Goal: Information Seeking & Learning: Learn about a topic

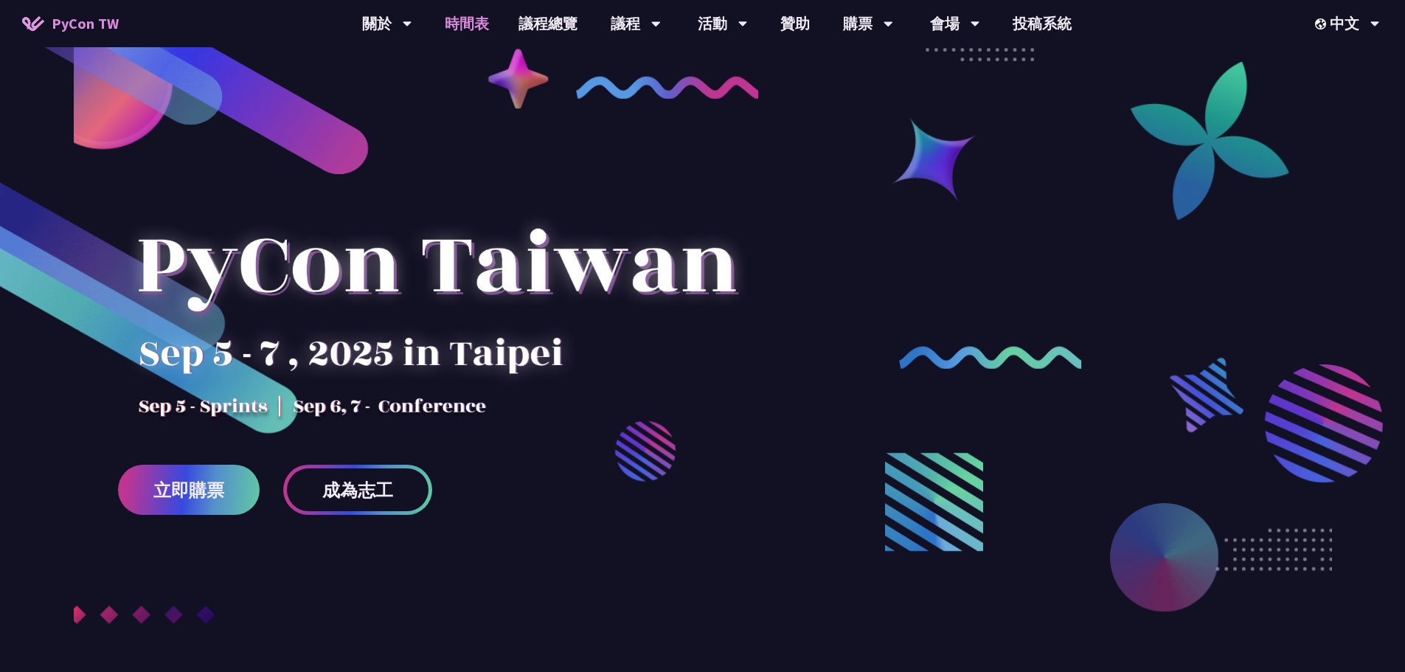
click at [457, 30] on link "時間表" at bounding box center [467, 23] width 74 height 47
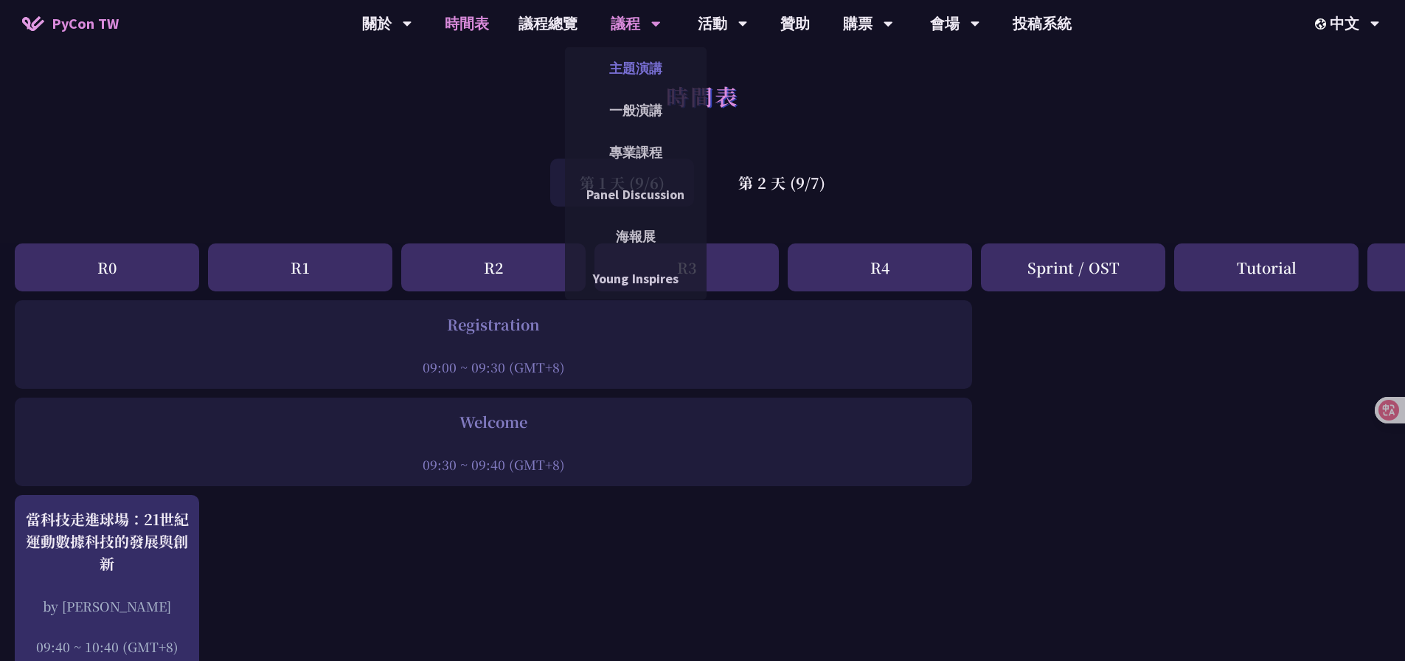
click at [651, 62] on link "主題演講" at bounding box center [636, 68] width 142 height 35
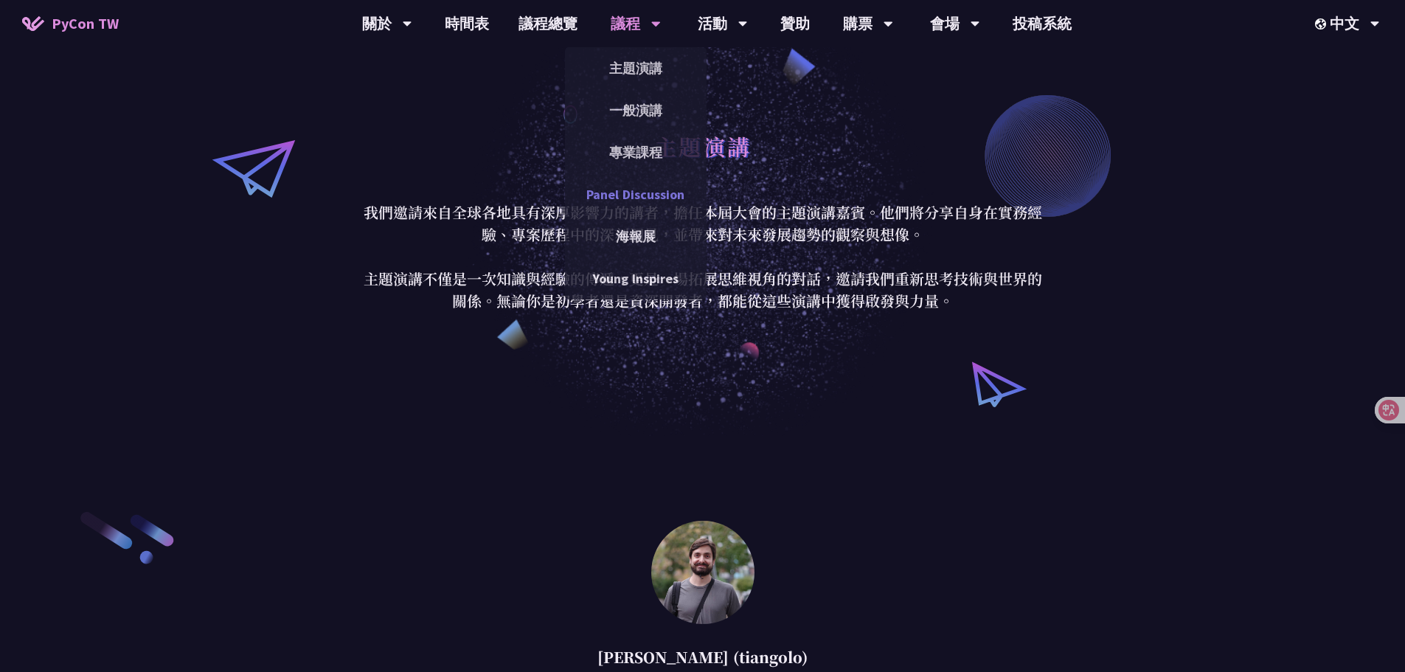
click at [640, 179] on link "Panel Discussion" at bounding box center [636, 194] width 142 height 35
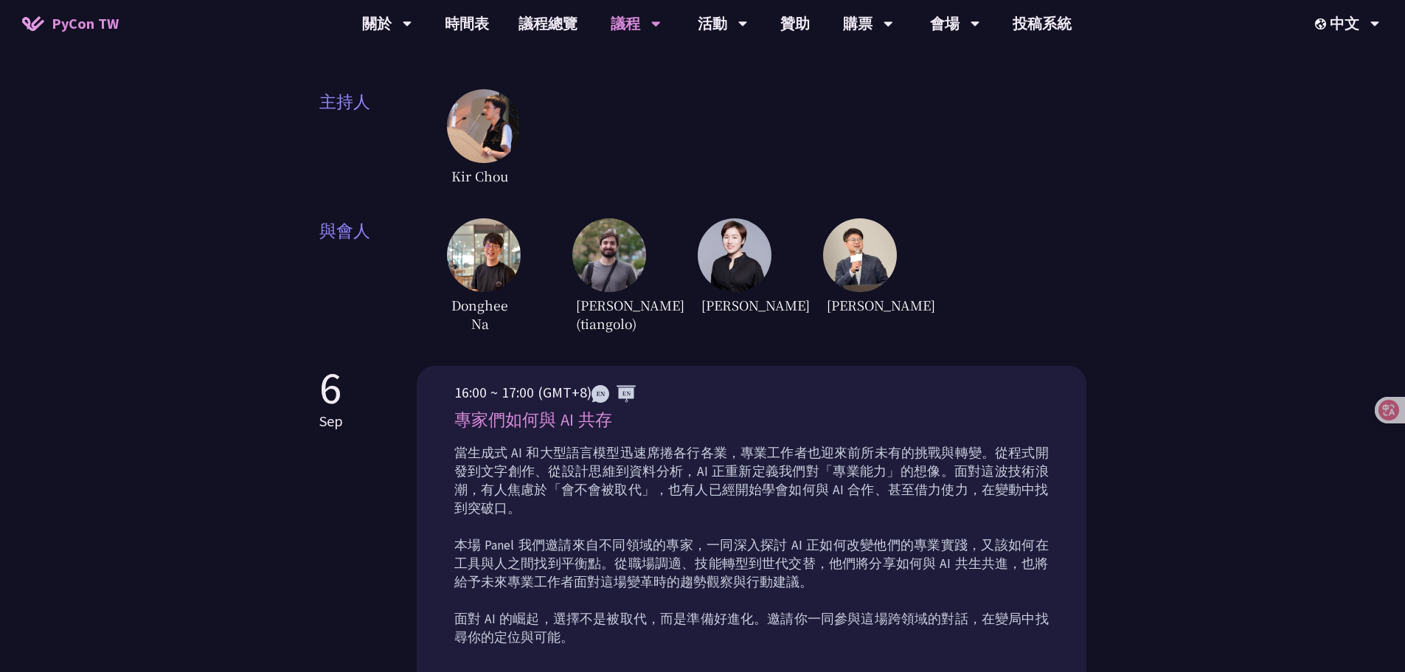
scroll to position [369, 0]
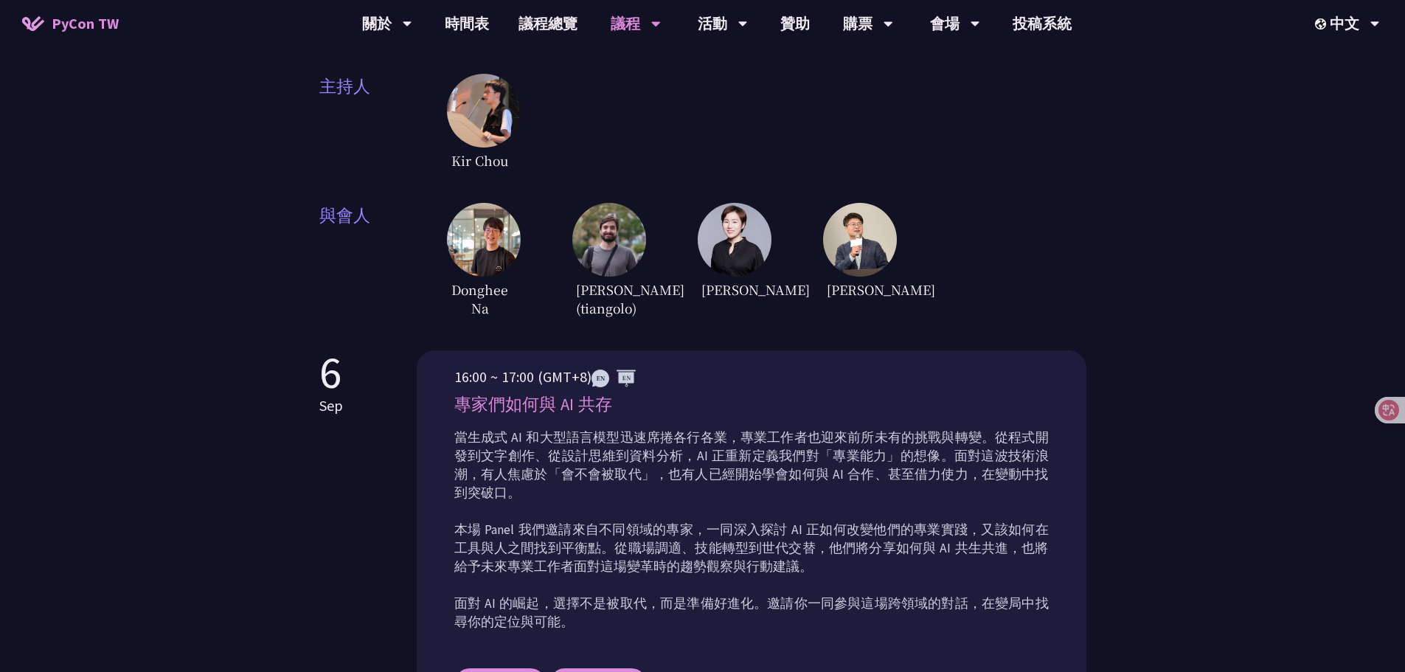
click at [482, 227] on img at bounding box center [484, 240] width 74 height 74
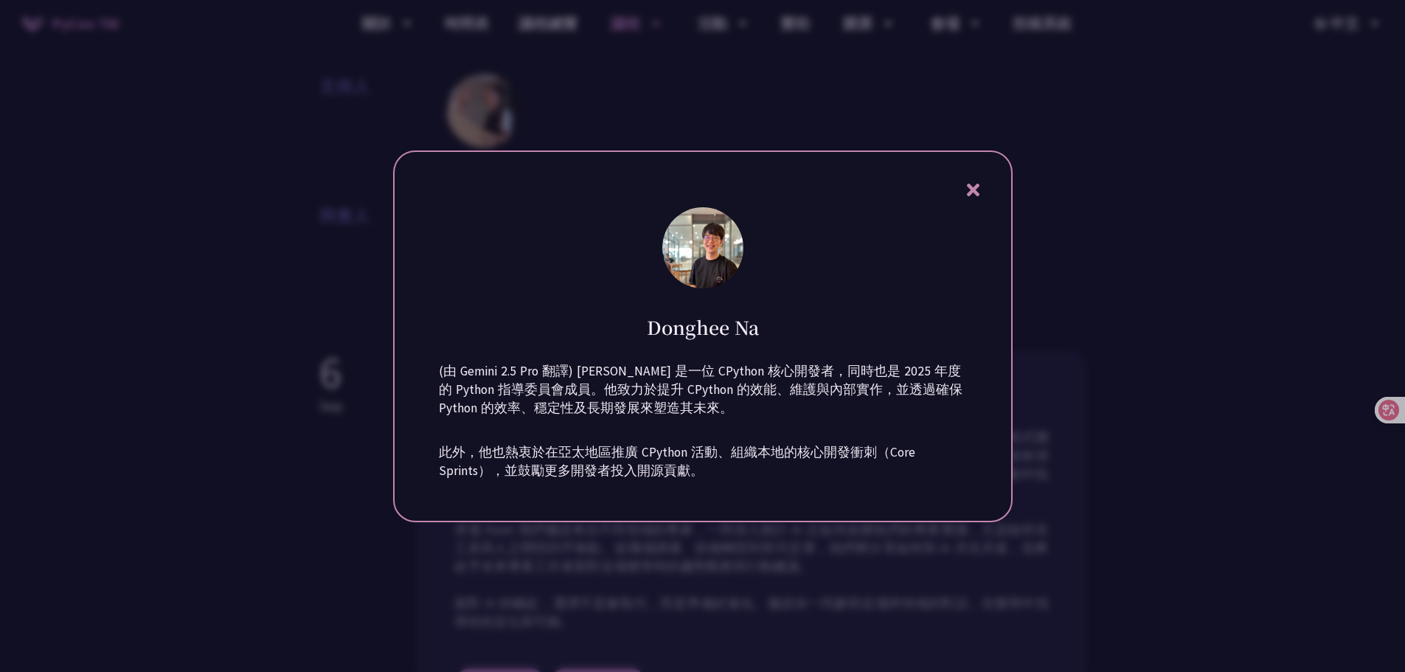
click at [693, 440] on div "(由 Gemini 2.5 Pro 翻譯) [PERSON_NAME] 是一位 CPython 核心開發者，同時也是 2025 年度的 Python 指導委員…" at bounding box center [703, 427] width 528 height 144
drag, startPoint x: 828, startPoint y: 421, endPoint x: 907, endPoint y: 397, distance: 82.6
click at [828, 420] on div "(由 Gemini 2.5 Pro 翻譯) [PERSON_NAME] 是一位 CPython 核心開發者，同時也是 2025 年度的 Python 指導委員…" at bounding box center [703, 427] width 528 height 144
drag, startPoint x: 1089, startPoint y: 353, endPoint x: 756, endPoint y: 308, distance: 335.7
click at [1085, 353] on div at bounding box center [702, 336] width 1405 height 672
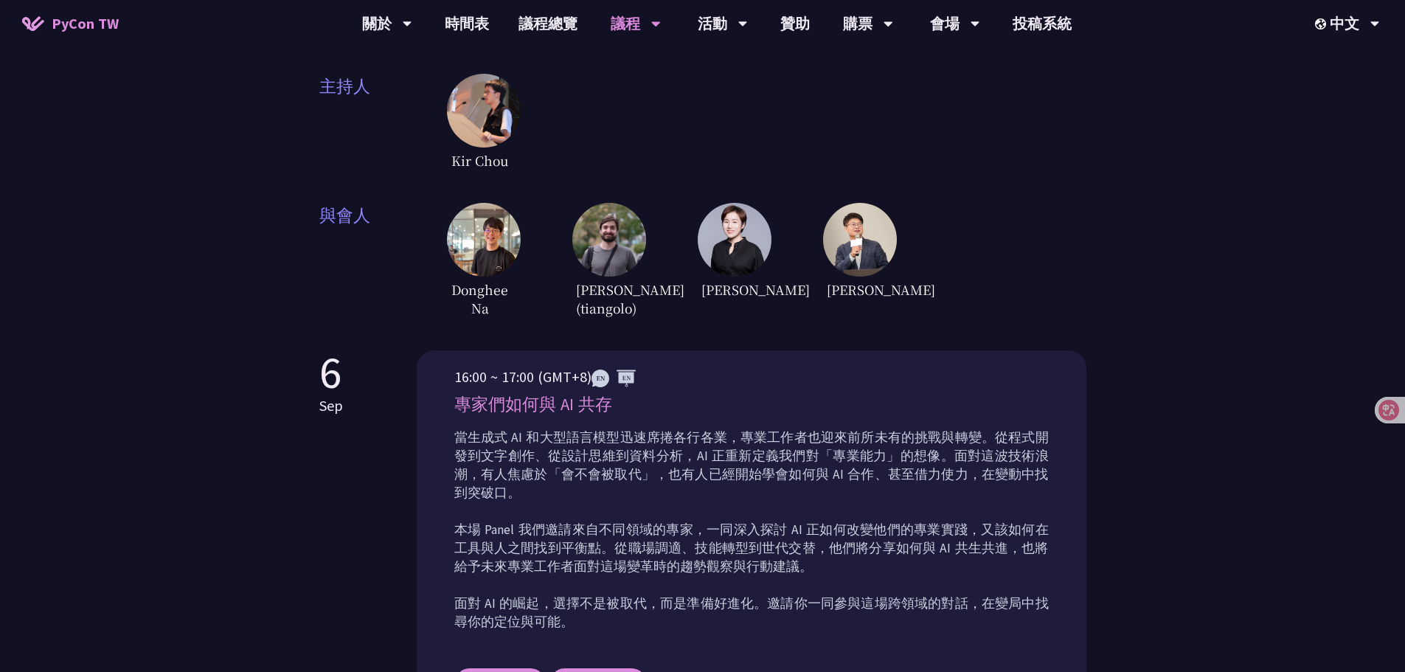
click at [752, 223] on img at bounding box center [735, 240] width 74 height 74
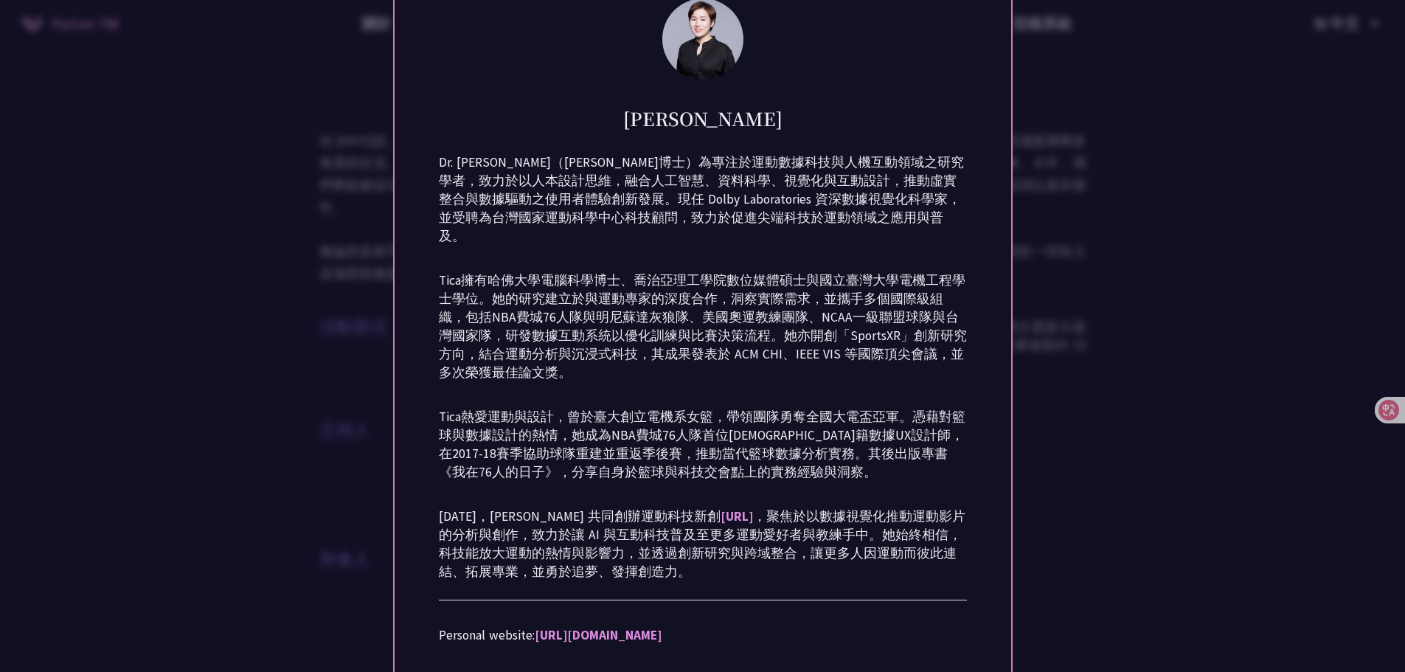
scroll to position [0, 0]
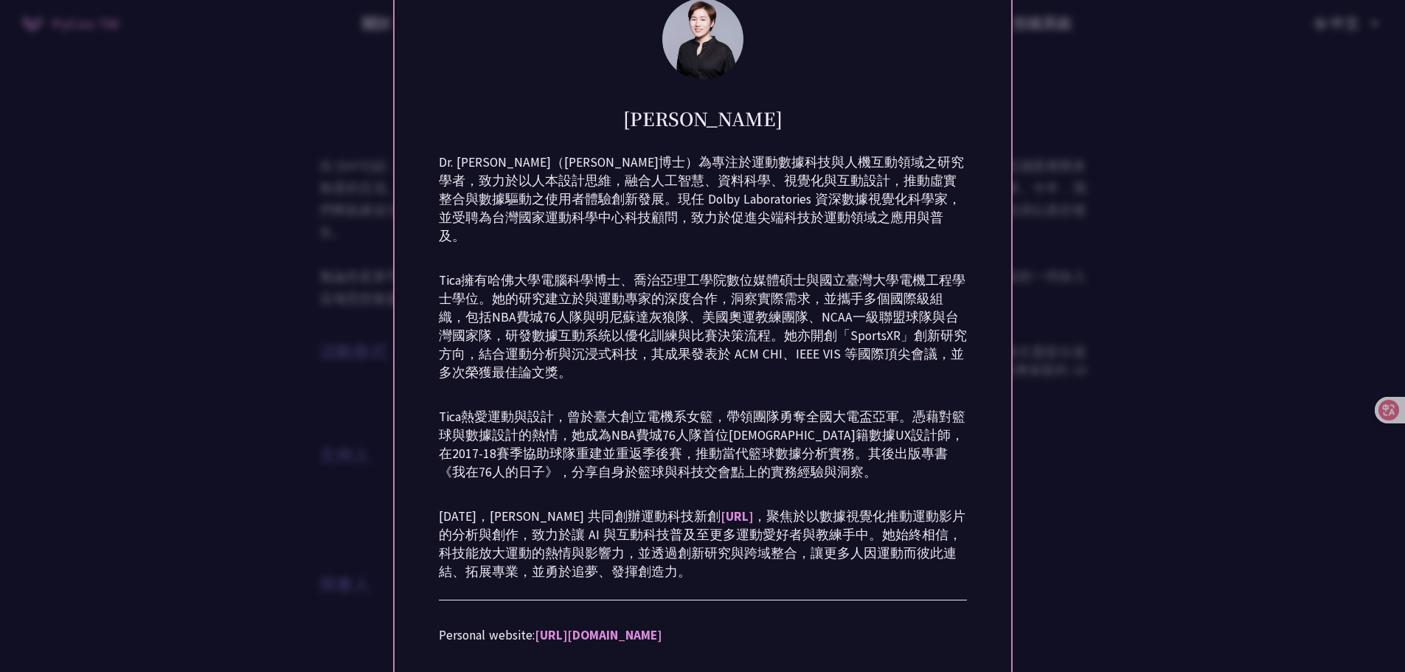
click at [797, 384] on div "Dr. [PERSON_NAME]（[PERSON_NAME]博士）為專注於運動數據科技與人機互動領域之研究學者，致力於以人本設計思維，融合人工智慧、資料科學…" at bounding box center [703, 426] width 528 height 561
drag, startPoint x: 1084, startPoint y: 465, endPoint x: 865, endPoint y: 384, distance: 233.2
click at [1081, 465] on div at bounding box center [702, 336] width 1405 height 672
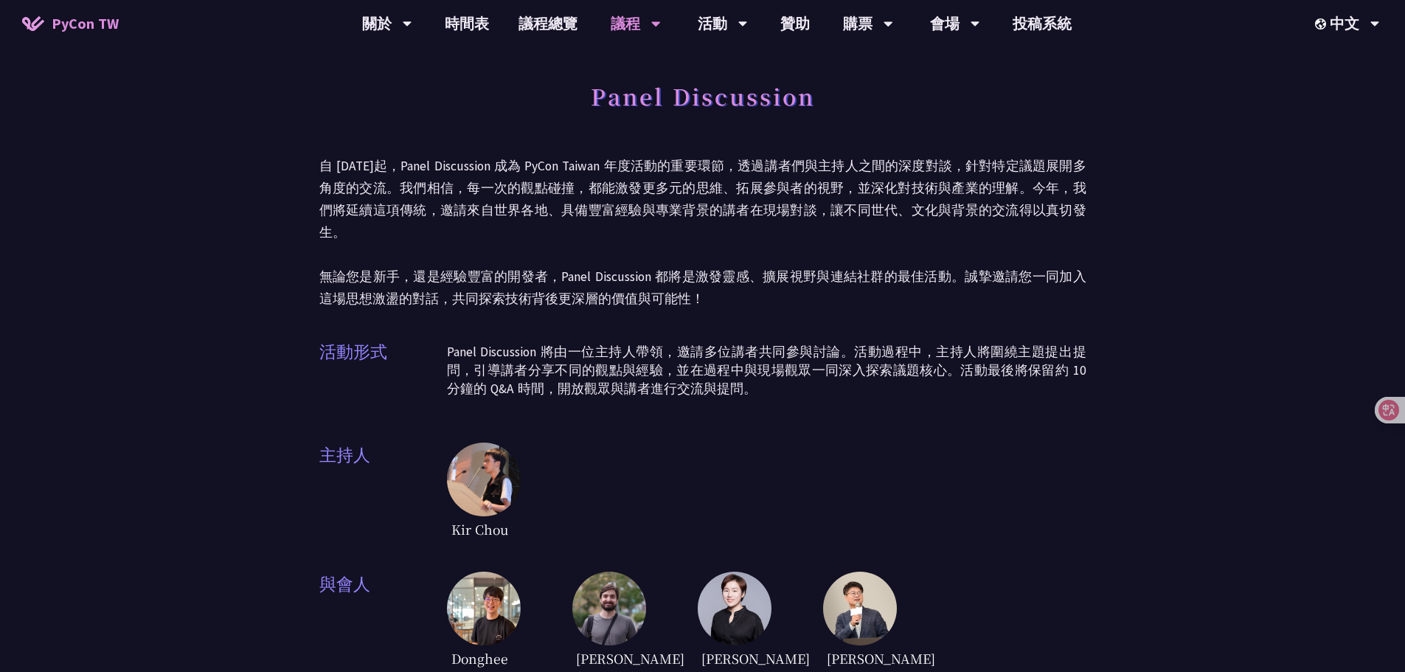
click at [842, 596] on img at bounding box center [860, 609] width 74 height 74
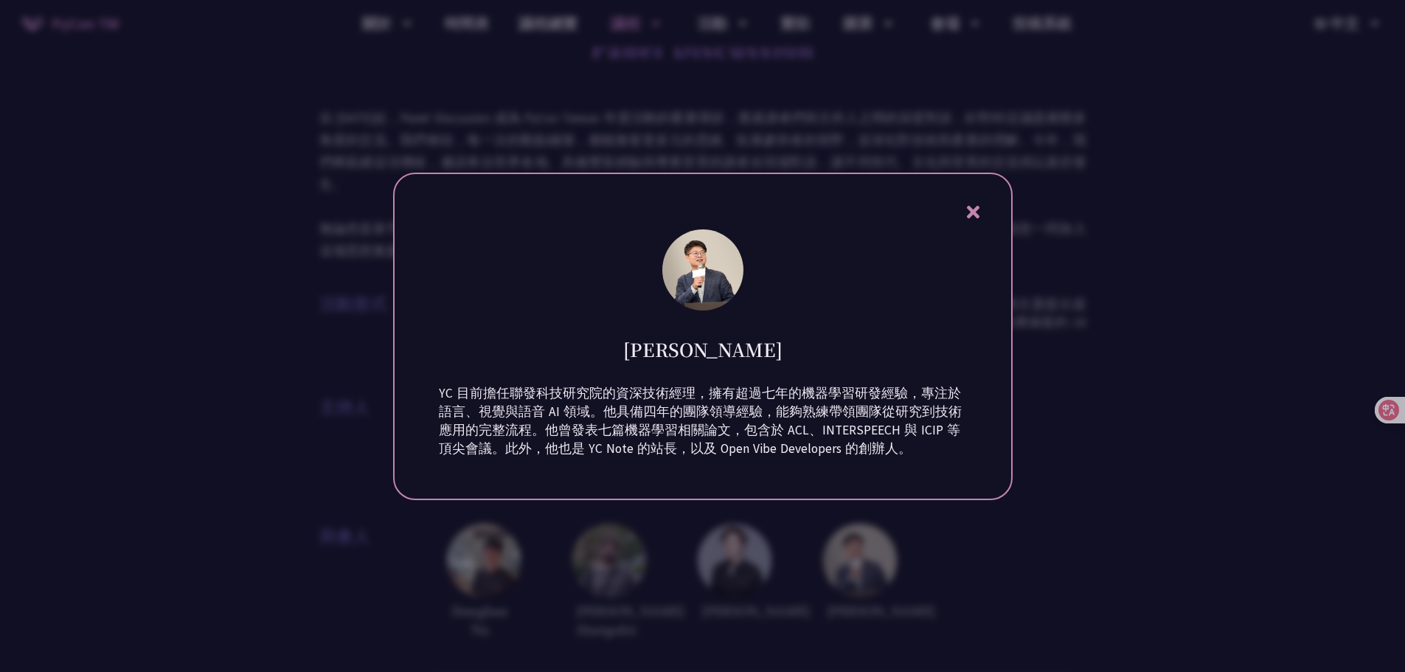
scroll to position [74, 0]
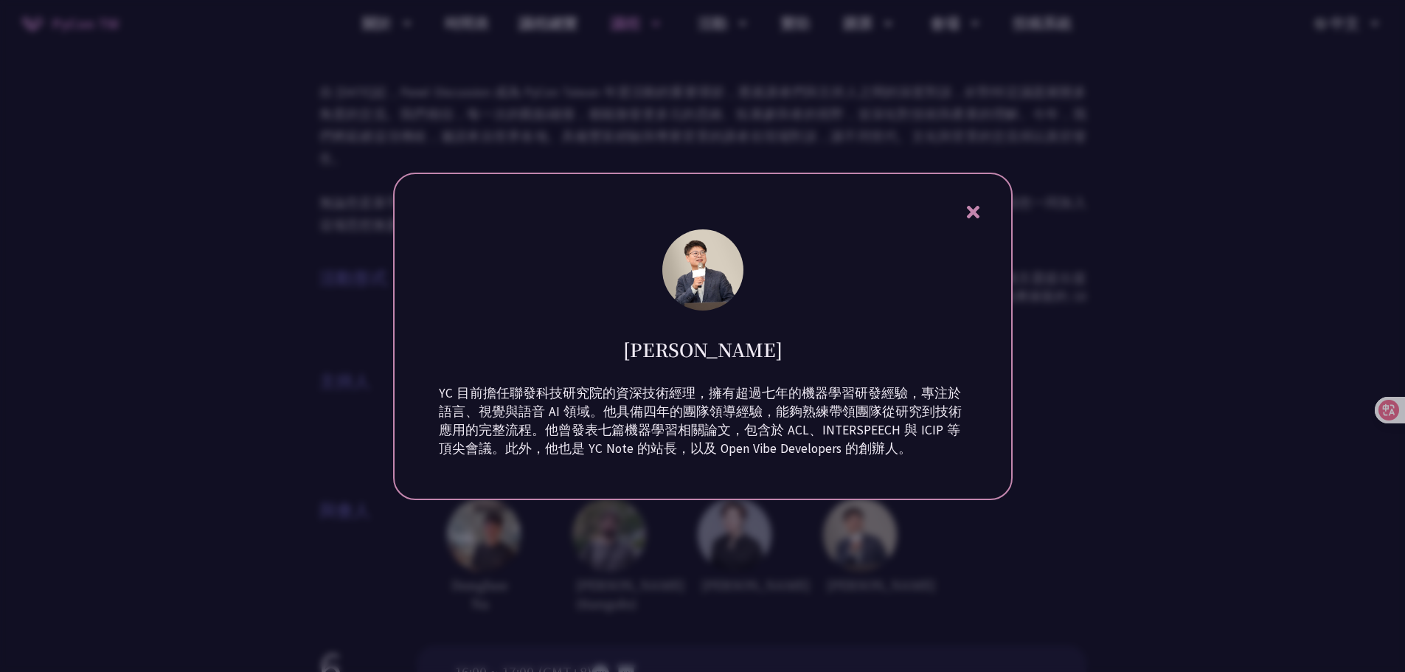
click at [968, 222] on div "[PERSON_NAME] YC 目前擔任聯發科技研究院的資深技術經理，擁有超過七年的機器學習研發經驗，專注於語言、視覺與語音 AI 領域。他具備四年的團隊領…" at bounding box center [703, 337] width 620 height 328
click at [966, 215] on icon at bounding box center [973, 212] width 18 height 18
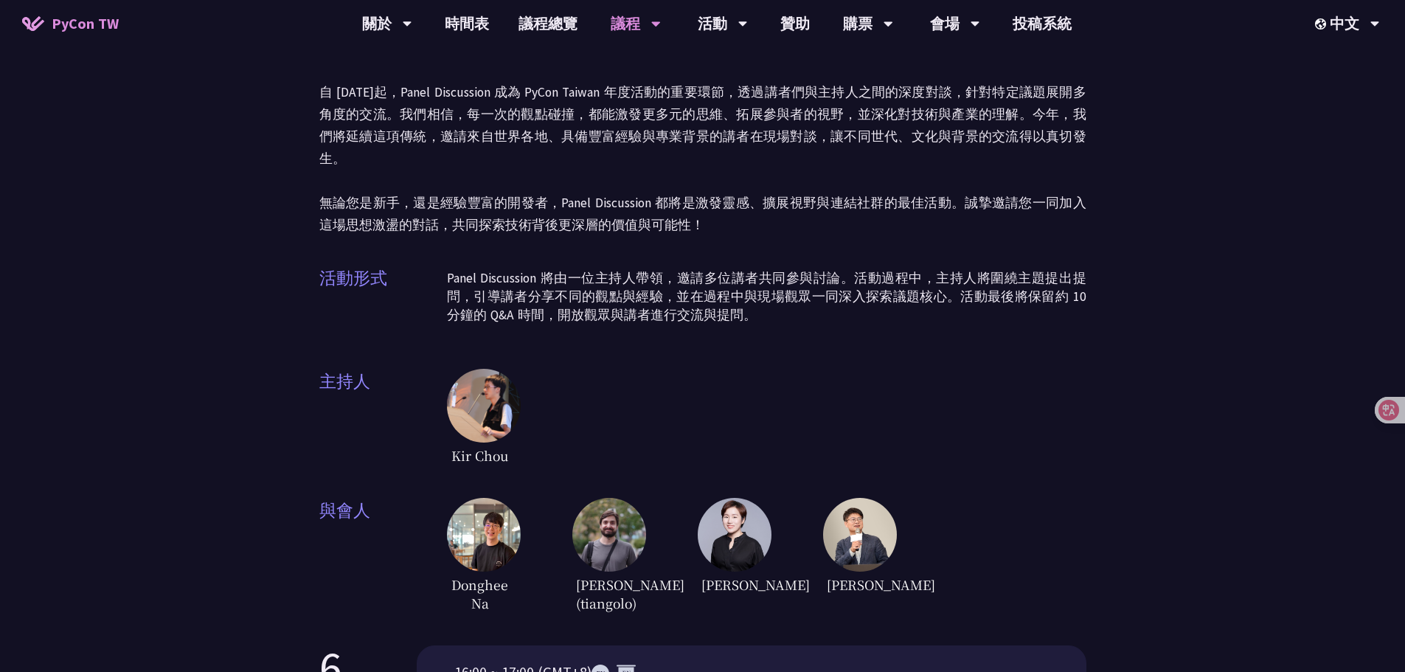
click at [752, 509] on img at bounding box center [735, 535] width 74 height 74
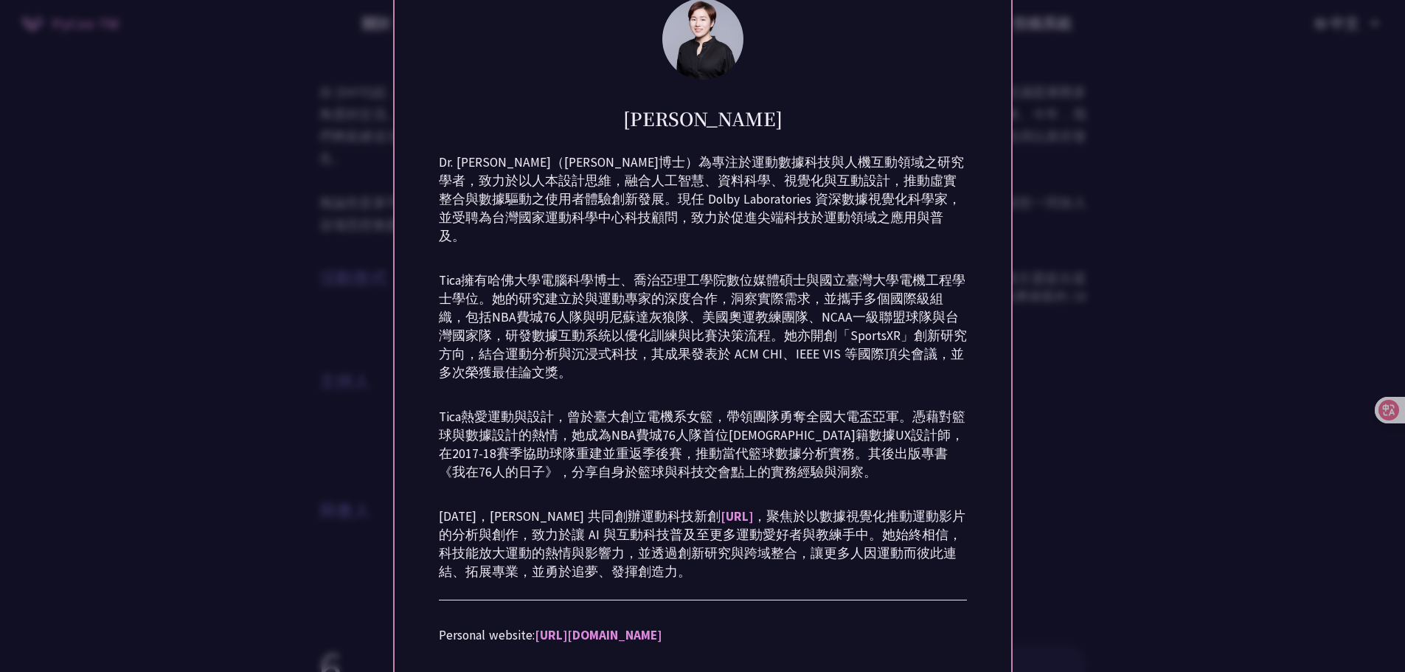
click at [768, 484] on div "Dr. [PERSON_NAME]（[PERSON_NAME]博士）為專注於運動數據科技與人機互動領域之研究學者，致力於以人本設計思維，融合人工智慧、資料科學…" at bounding box center [703, 426] width 528 height 561
click at [820, 633] on p "Personal website: [URL][DOMAIN_NAME]" at bounding box center [703, 635] width 528 height 18
click at [892, 530] on p "[DATE]，[PERSON_NAME] 共同創辦運動科技新創 [URL] ，聚焦於以數據視覺化推動運動影片的分析與創作，致力於讓 AI 與互動科技普及至更多…" at bounding box center [703, 544] width 528 height 74
click at [1110, 515] on div at bounding box center [702, 336] width 1405 height 672
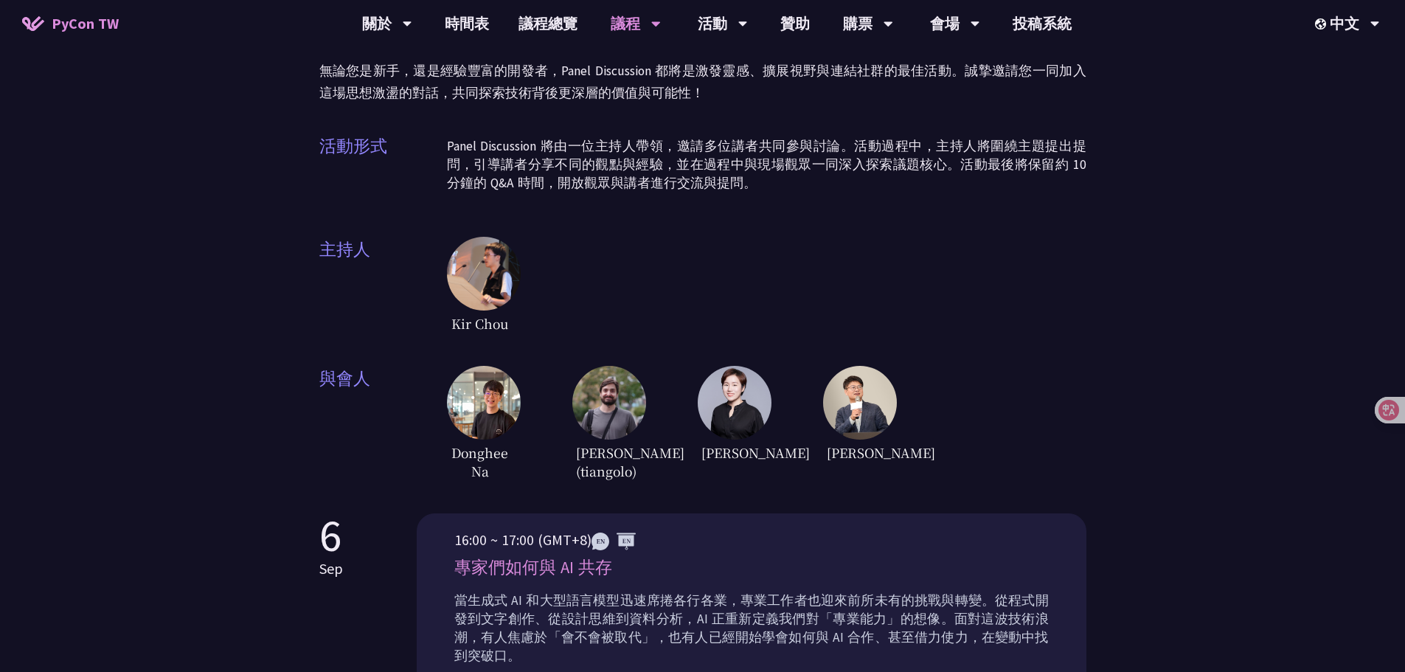
scroll to position [0, 0]
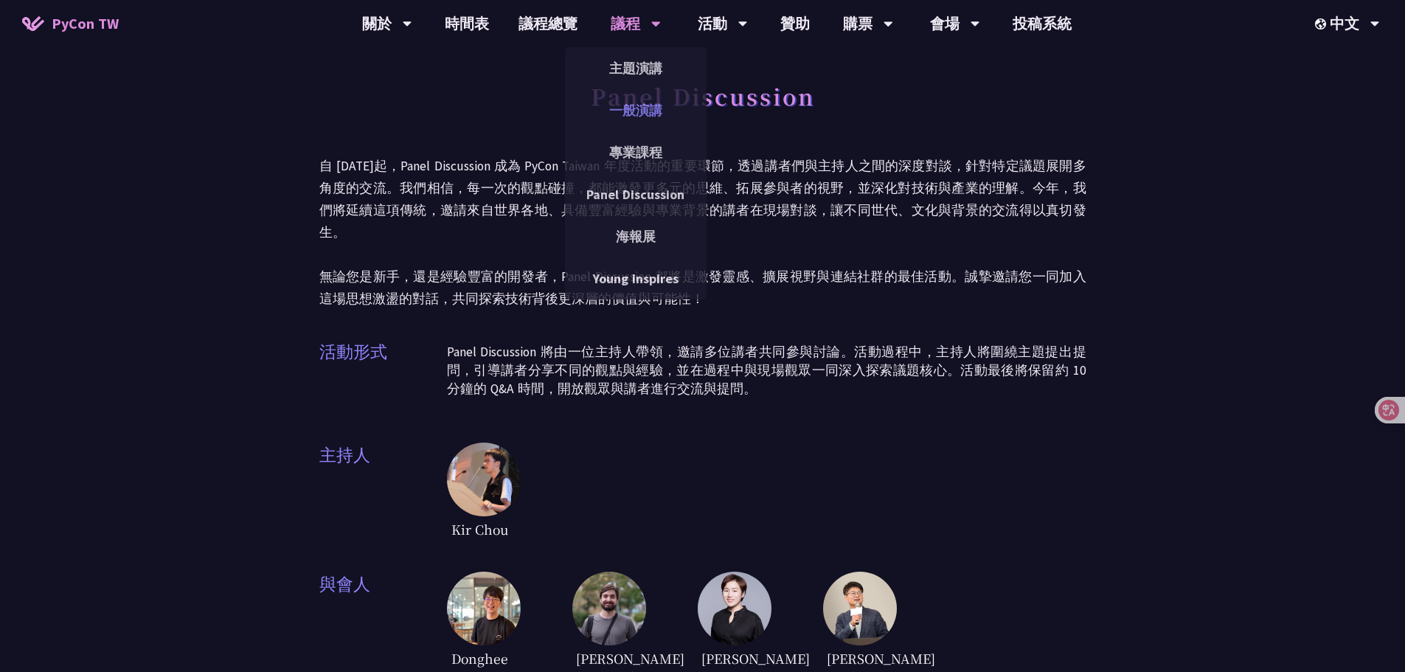
click at [640, 112] on link "一般演講" at bounding box center [636, 110] width 142 height 35
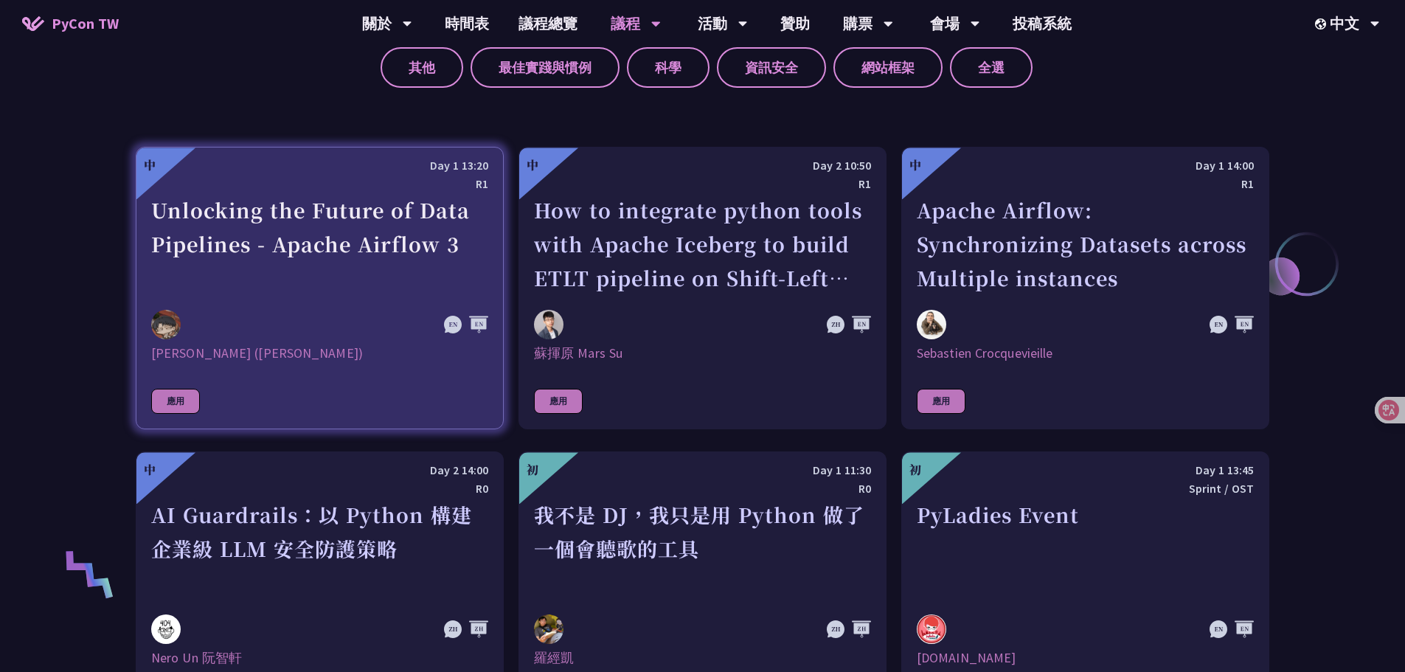
scroll to position [738, 0]
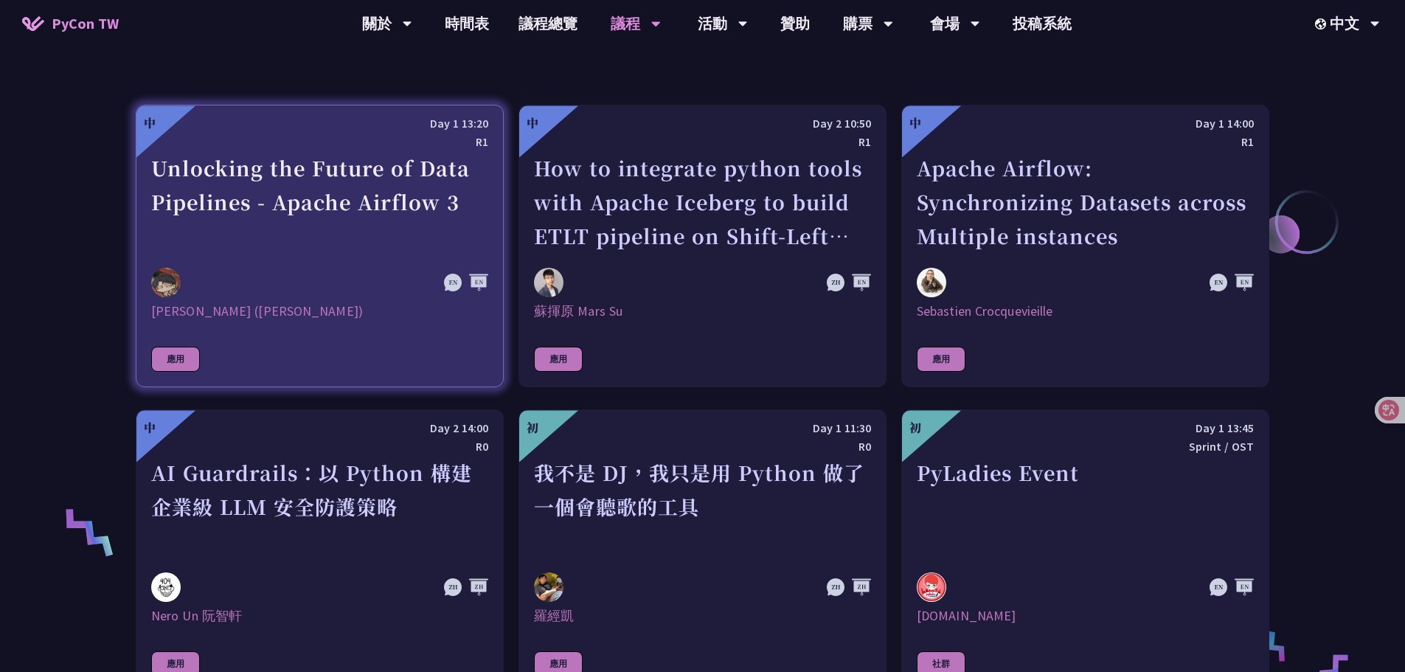
click at [378, 210] on div "Unlocking the Future of Data Pipelines - Apache Airflow 3" at bounding box center [319, 202] width 337 height 102
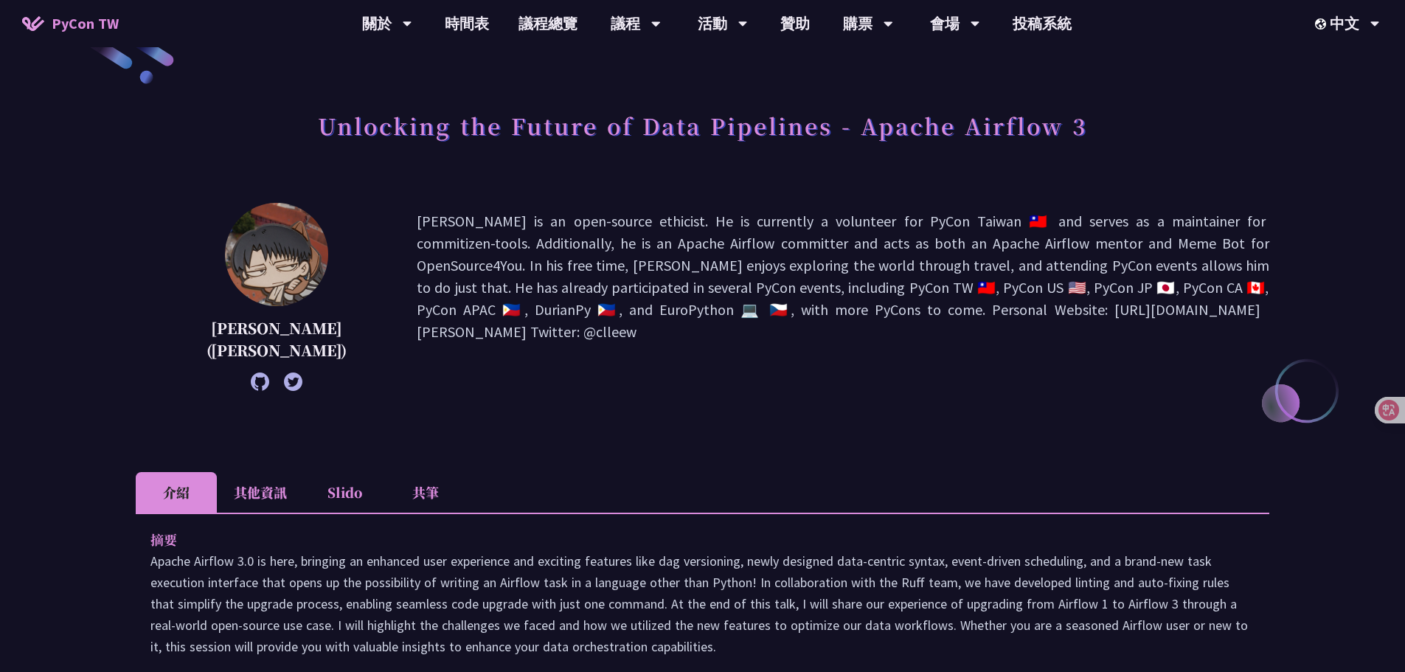
scroll to position [221, 0]
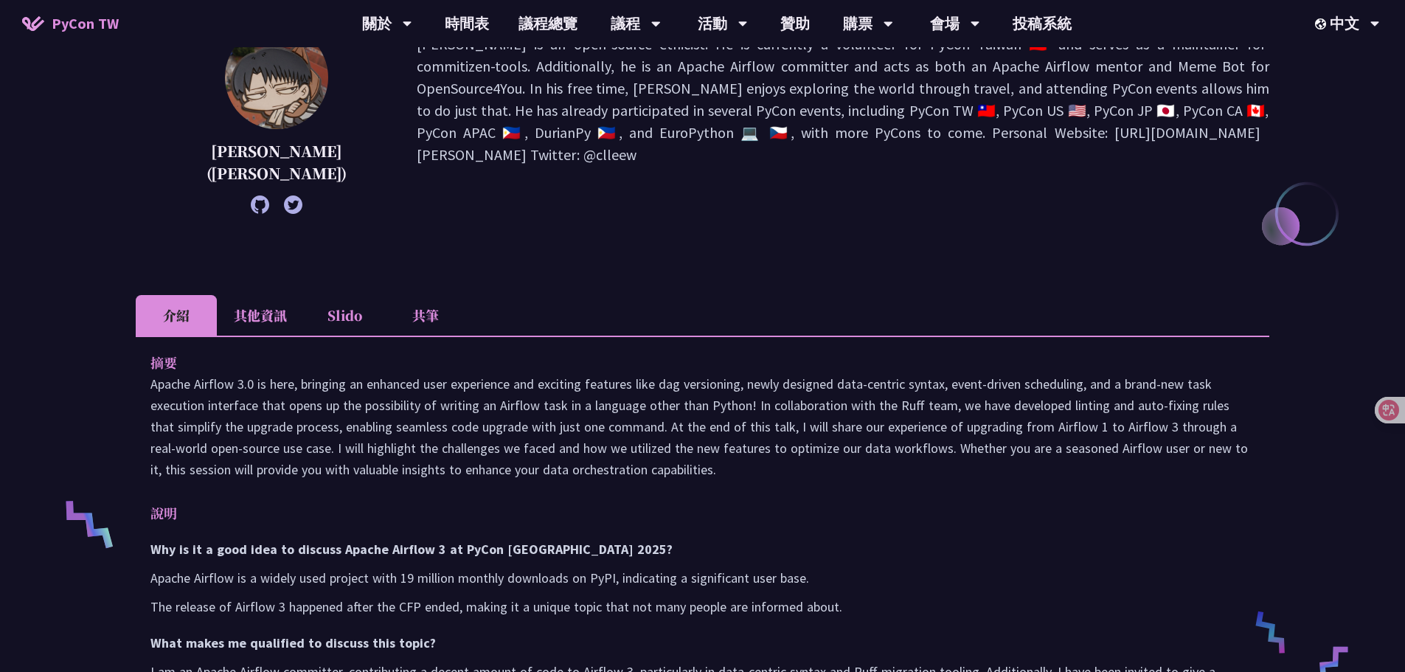
drag, startPoint x: 538, startPoint y: 356, endPoint x: 501, endPoint y: 353, distance: 37.7
click at [522, 354] on p "摘要" at bounding box center [687, 362] width 1075 height 21
click at [302, 319] on li "其他資訊" at bounding box center [260, 315] width 87 height 41
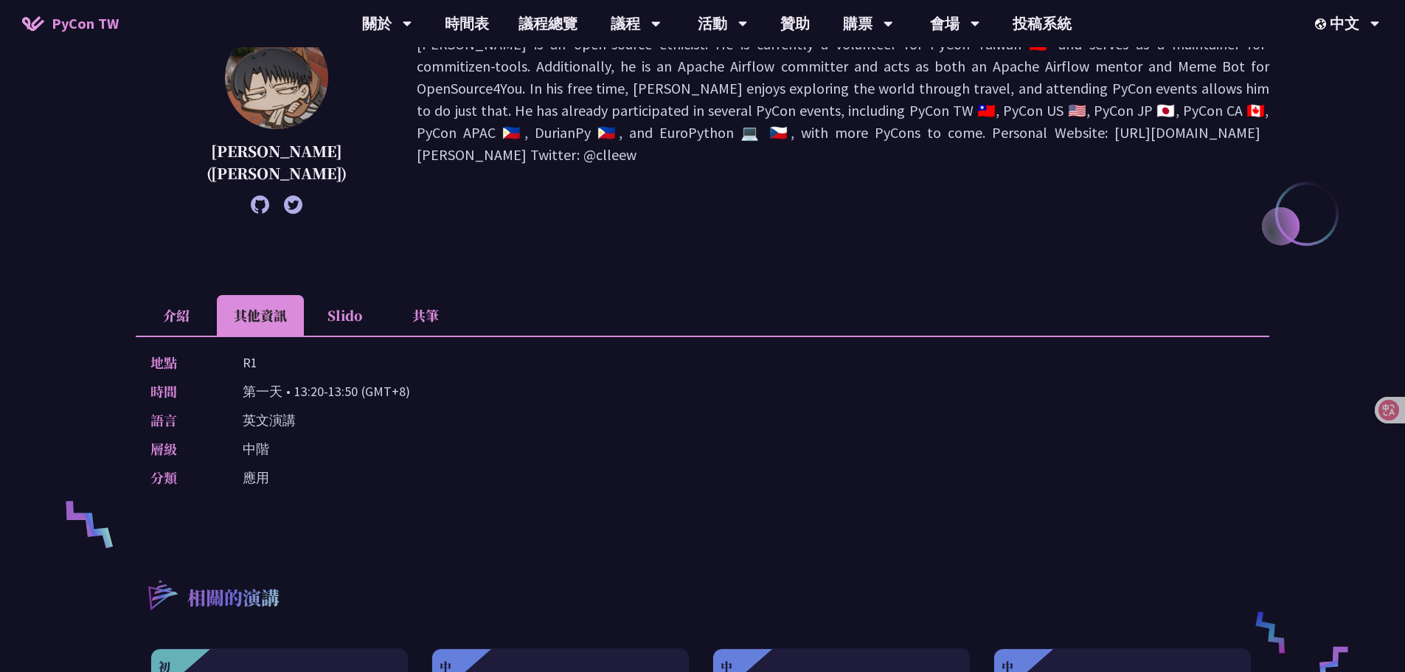
click at [340, 314] on li "Slido" at bounding box center [344, 315] width 81 height 41
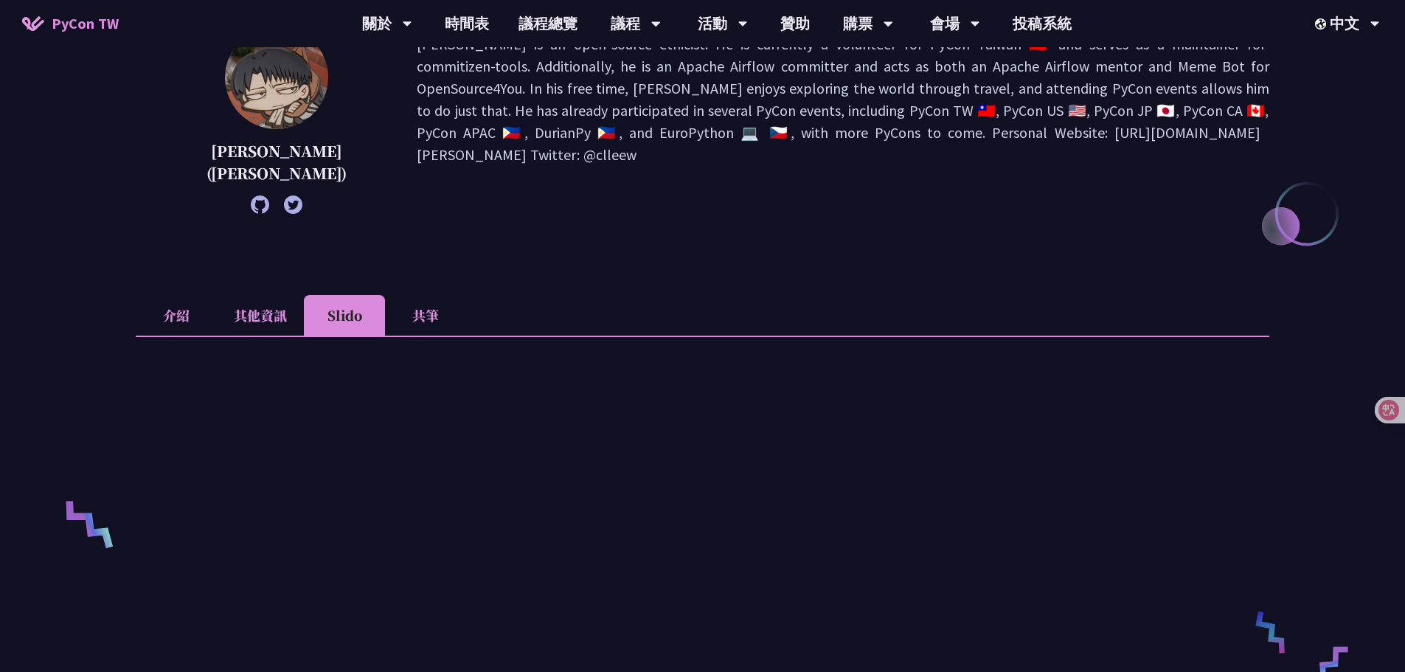
click at [434, 315] on li "共筆" at bounding box center [425, 315] width 81 height 41
click at [345, 319] on li "Slido" at bounding box center [344, 315] width 81 height 41
click at [287, 314] on li "其他資訊" at bounding box center [260, 315] width 87 height 41
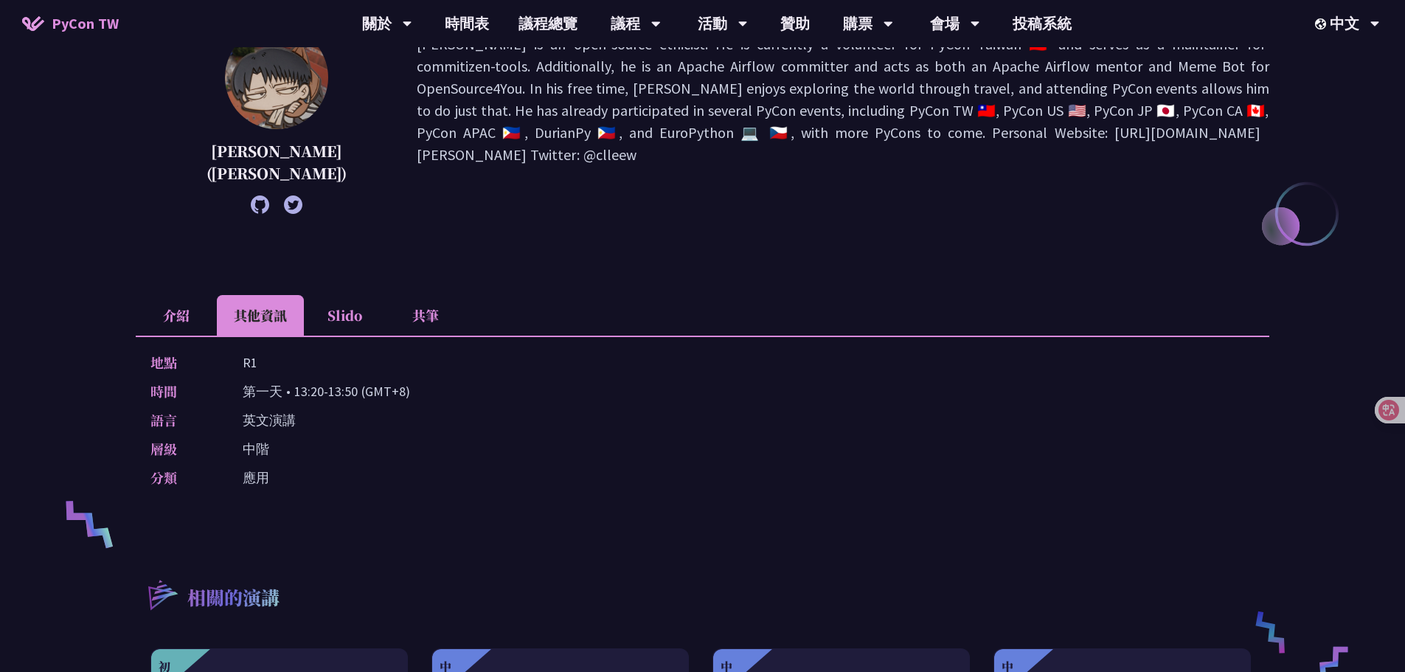
drag, startPoint x: 356, startPoint y: 309, endPoint x: 365, endPoint y: 309, distance: 8.9
click at [356, 310] on li "Slido" at bounding box center [344, 315] width 81 height 41
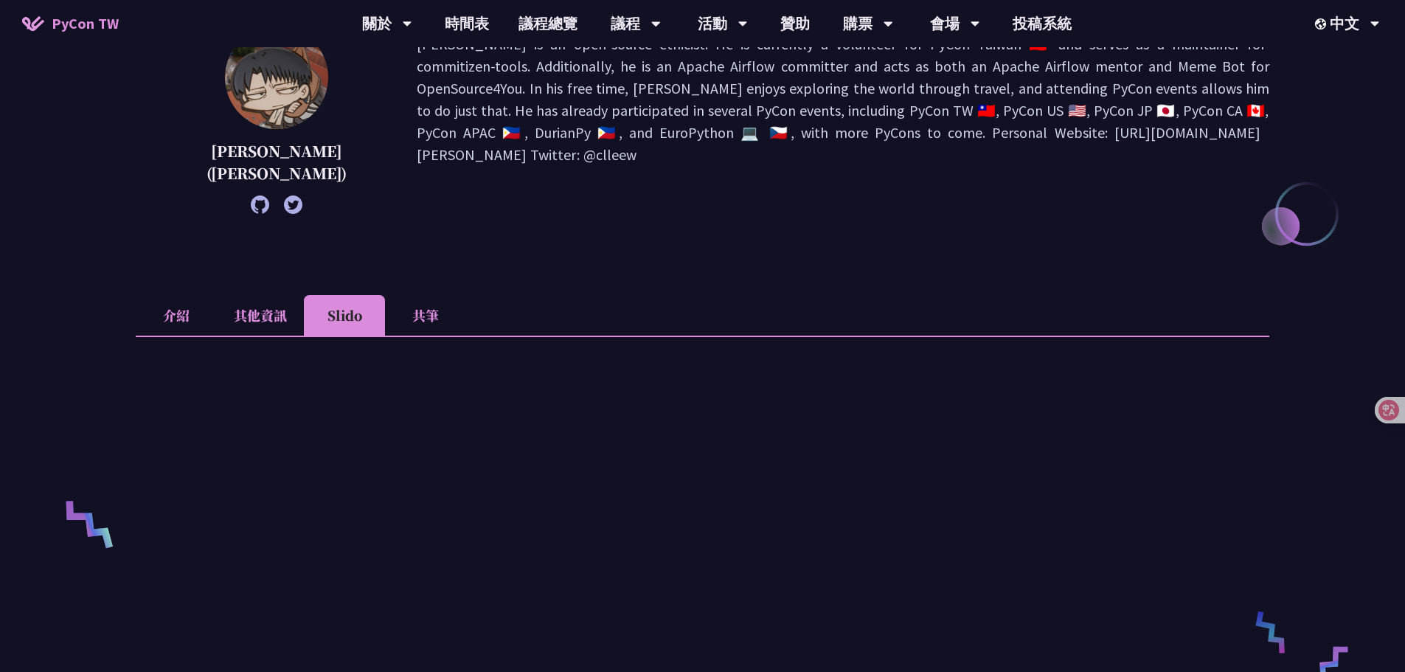
click at [538, 272] on div "Unlocking the Future of Data Pipelines - Apache Airflow 3 [PERSON_NAME] ([PERSO…" at bounding box center [703, 632] width 1134 height 1560
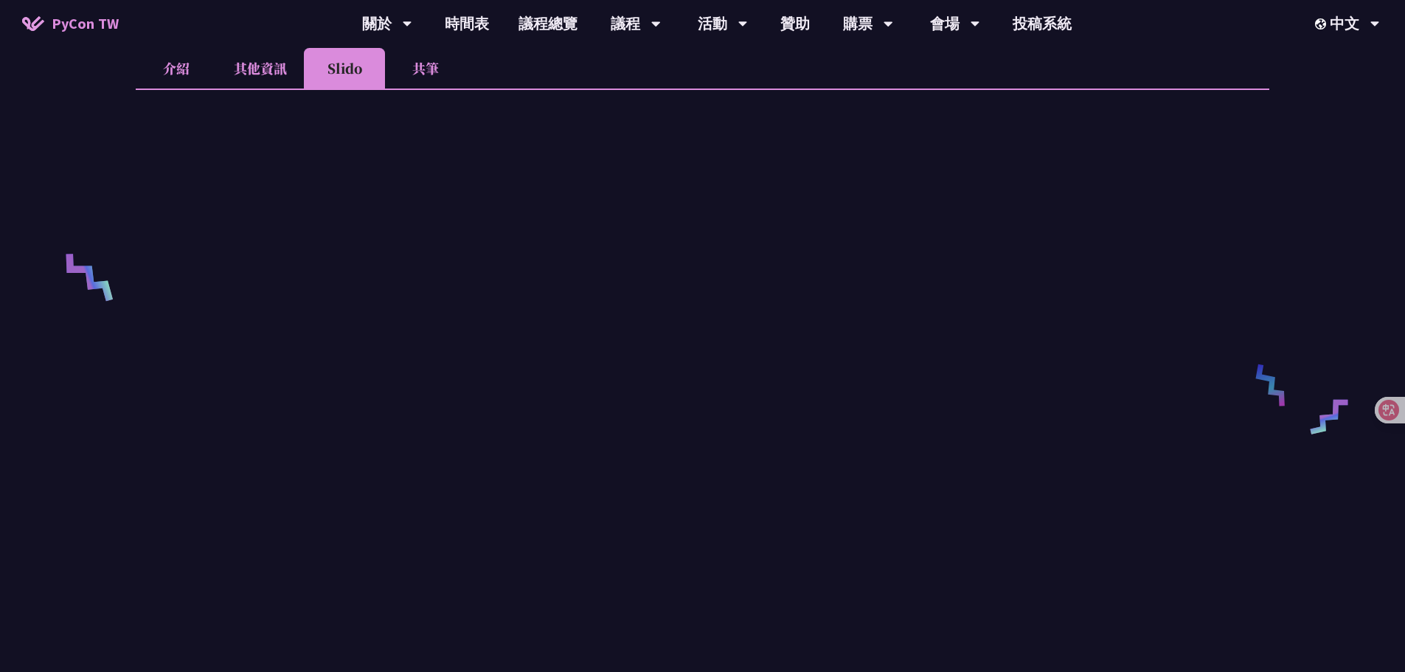
scroll to position [369, 0]
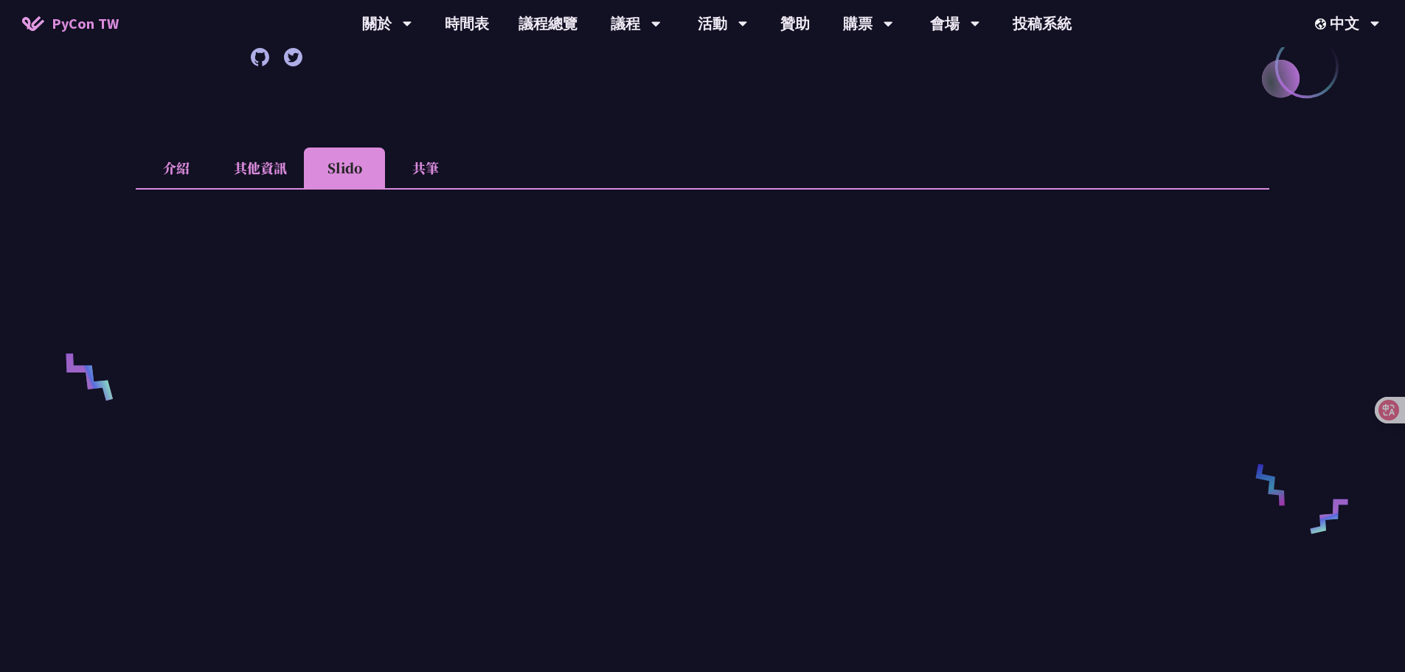
click at [419, 167] on li "共筆" at bounding box center [425, 168] width 81 height 41
click at [279, 171] on li "其他資訊" at bounding box center [260, 168] width 87 height 41
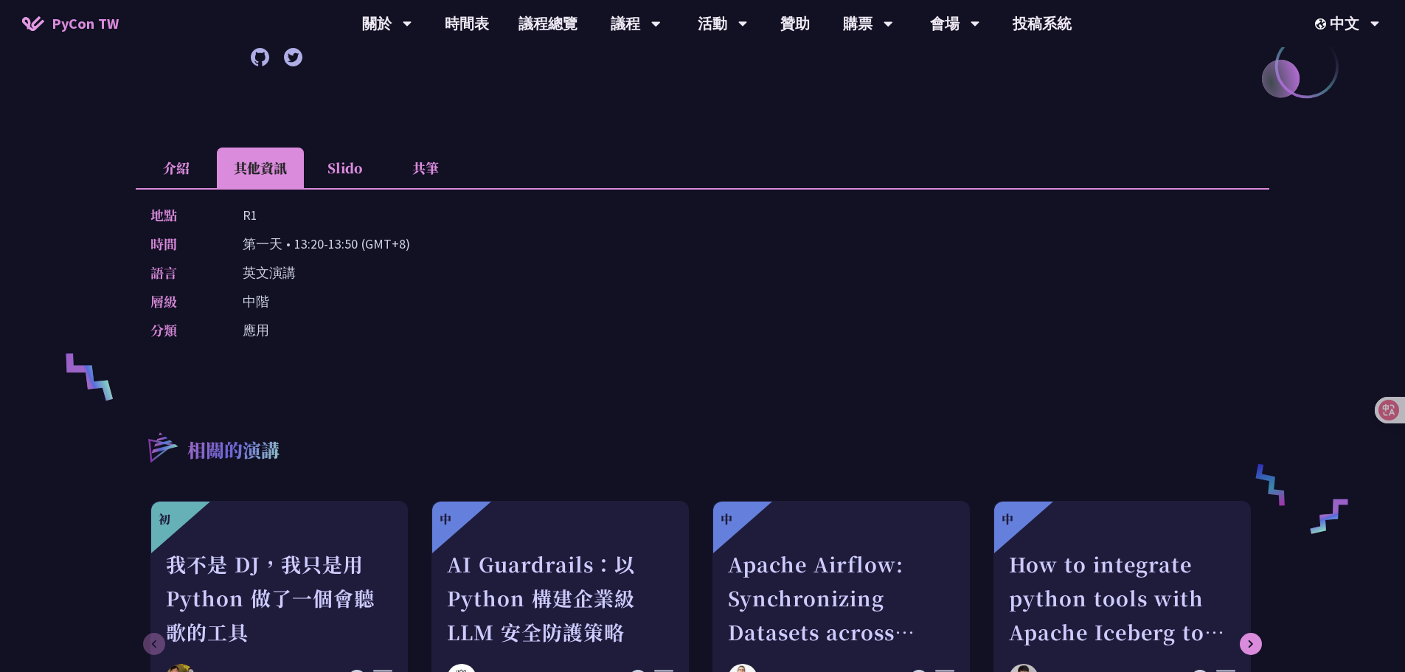
click at [190, 173] on li "介紹" at bounding box center [176, 168] width 81 height 41
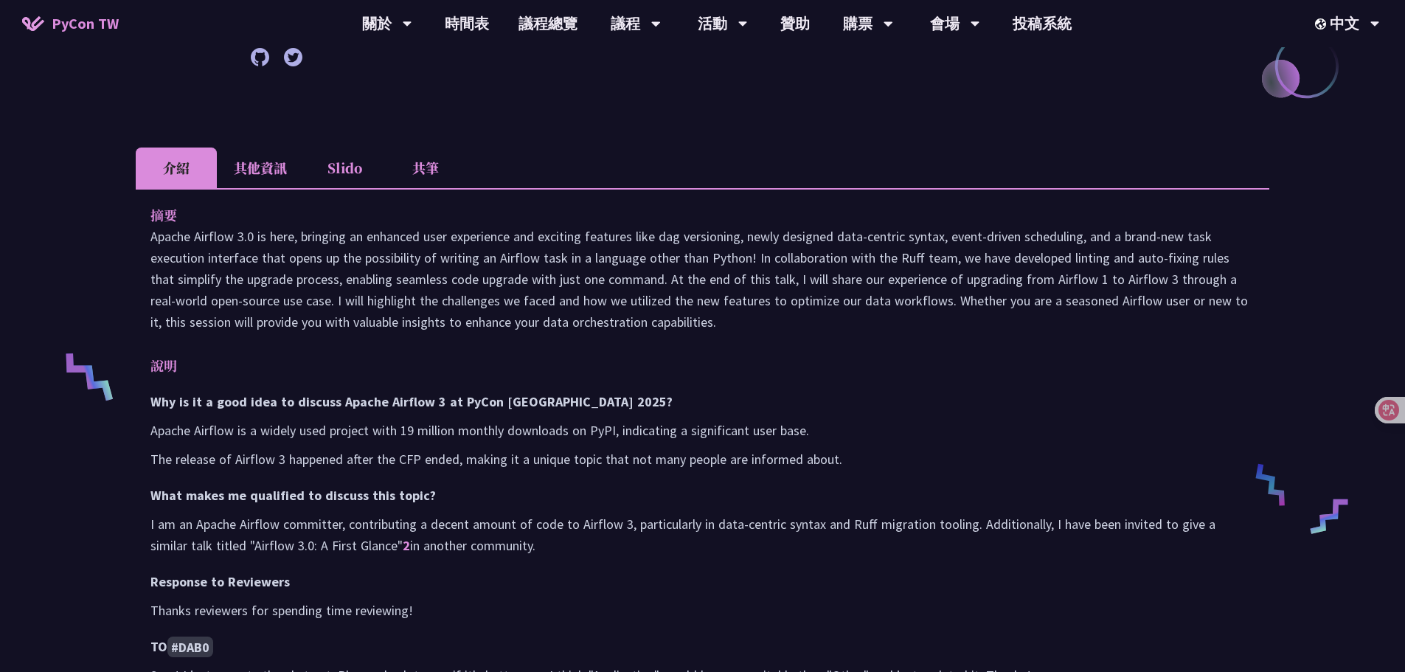
click at [235, 164] on li "其他資訊" at bounding box center [260, 168] width 87 height 41
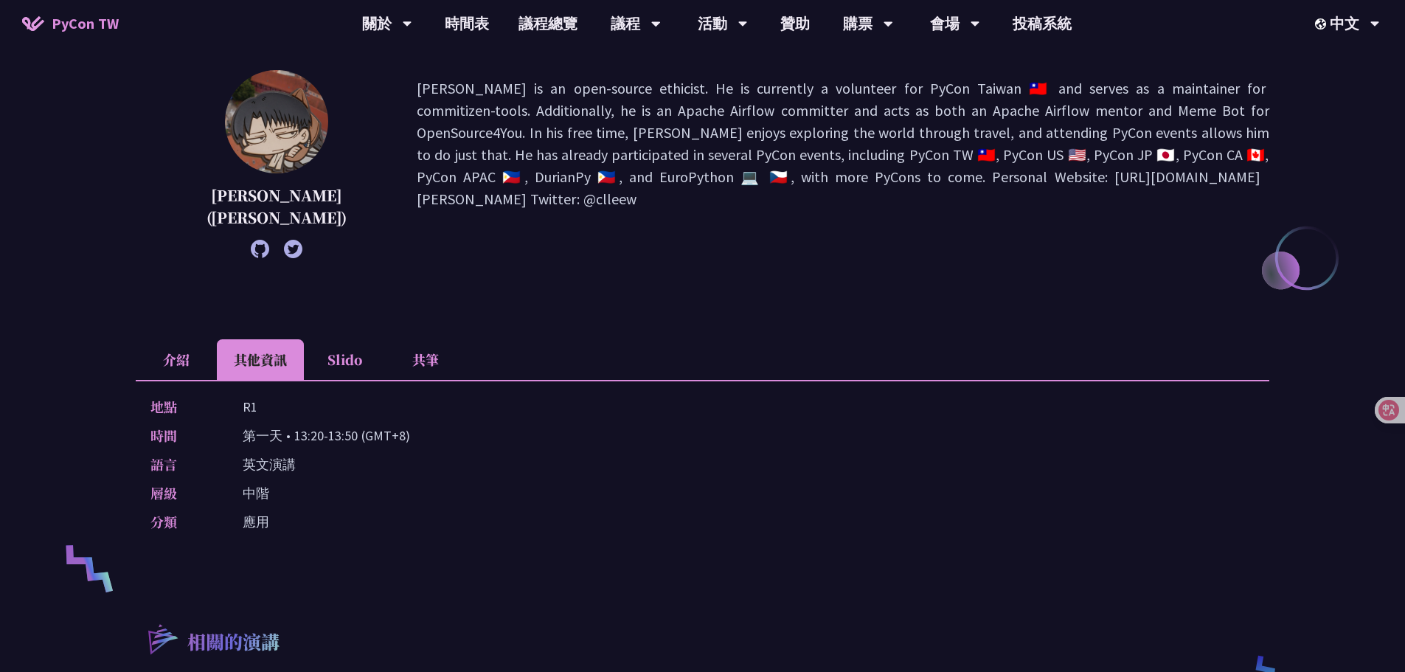
scroll to position [74, 0]
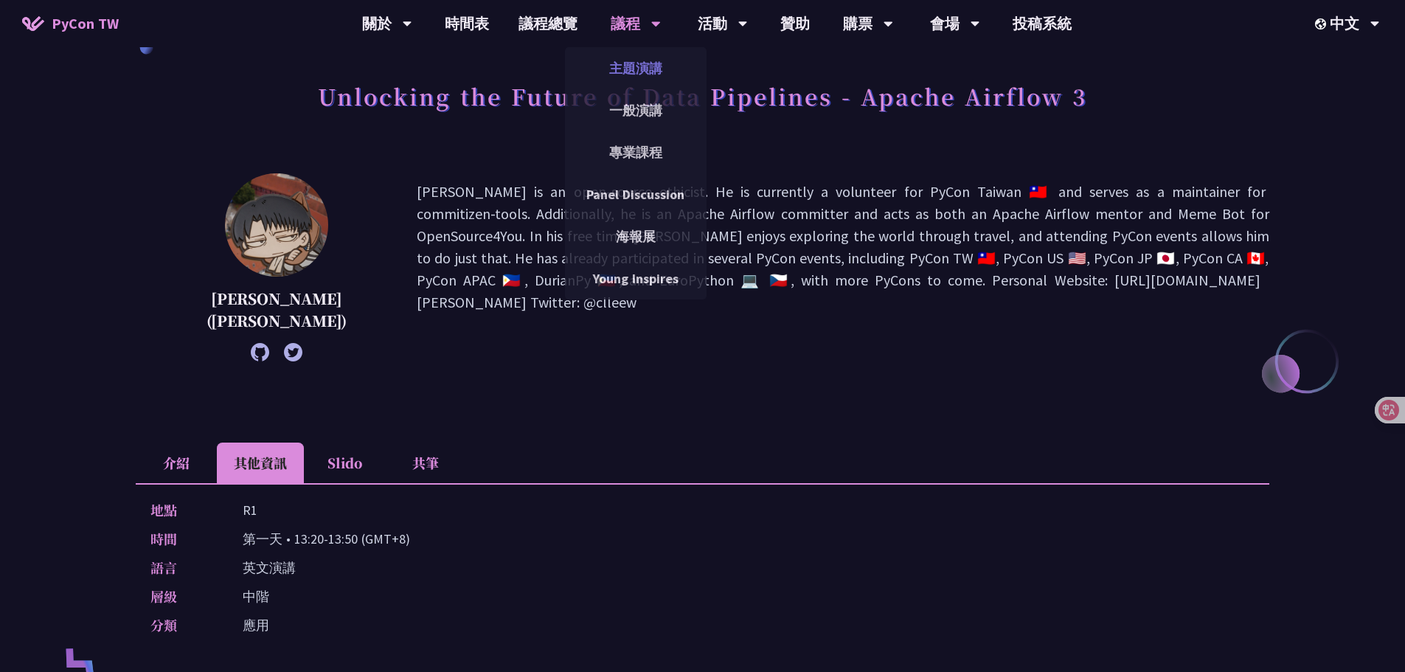
click at [636, 57] on link "主題演講" at bounding box center [636, 68] width 142 height 35
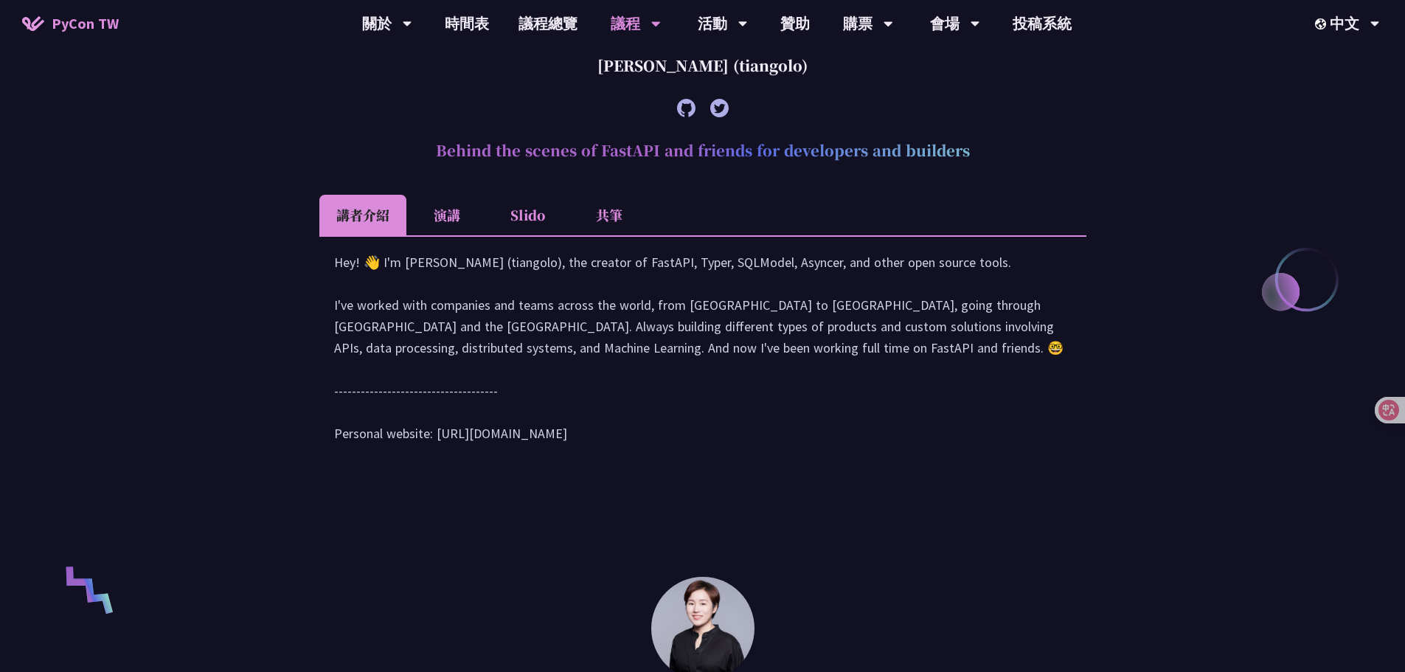
scroll to position [443, 0]
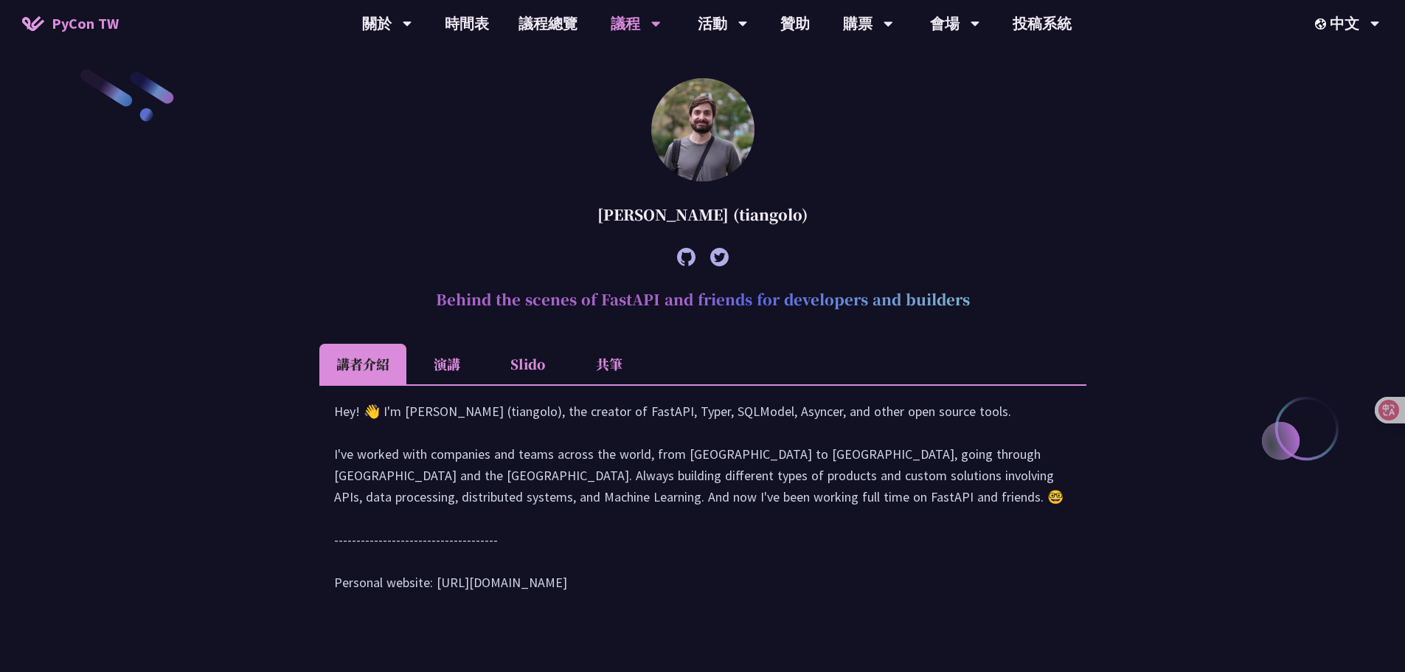
click at [538, 364] on li "Slido" at bounding box center [528, 364] width 81 height 41
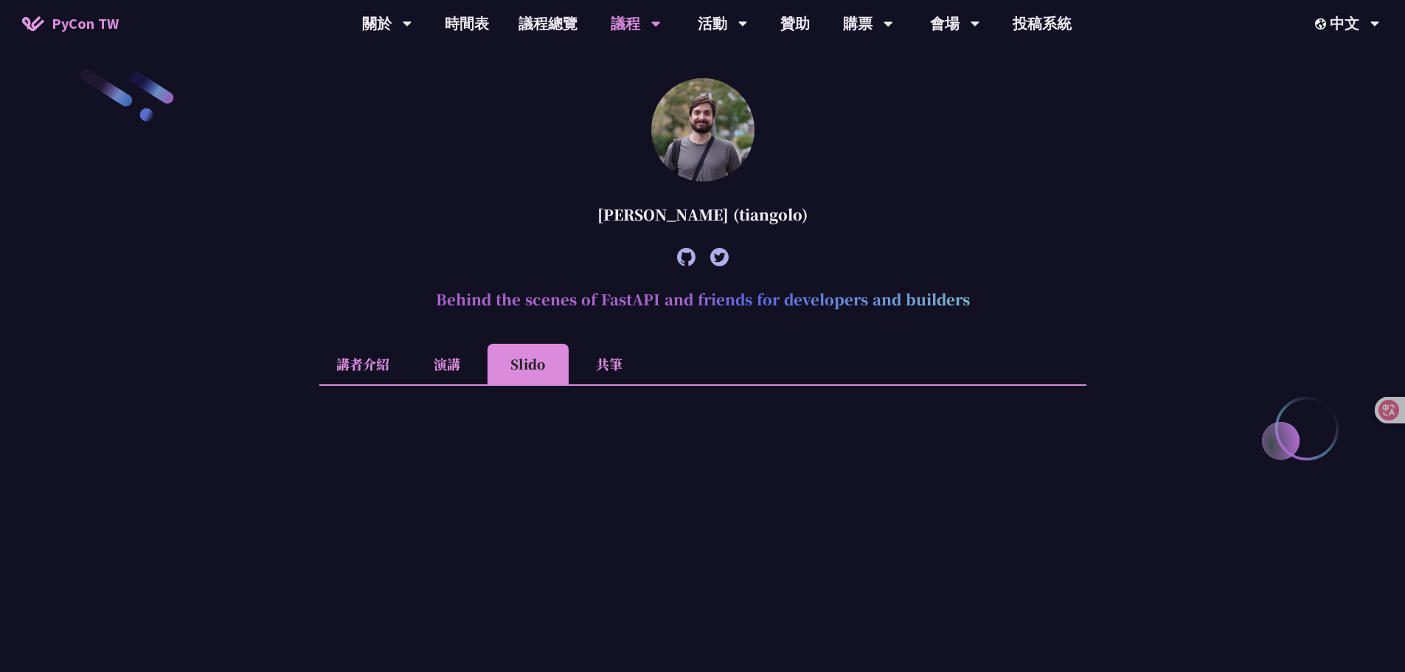
click at [606, 361] on li "共筆" at bounding box center [609, 364] width 81 height 41
drag, startPoint x: 544, startPoint y: 363, endPoint x: 516, endPoint y: 363, distance: 27.3
click at [541, 363] on li "Slido" at bounding box center [528, 364] width 81 height 41
drag, startPoint x: 461, startPoint y: 363, endPoint x: 415, endPoint y: 365, distance: 46.5
click at [460, 363] on li "演講" at bounding box center [446, 364] width 81 height 41
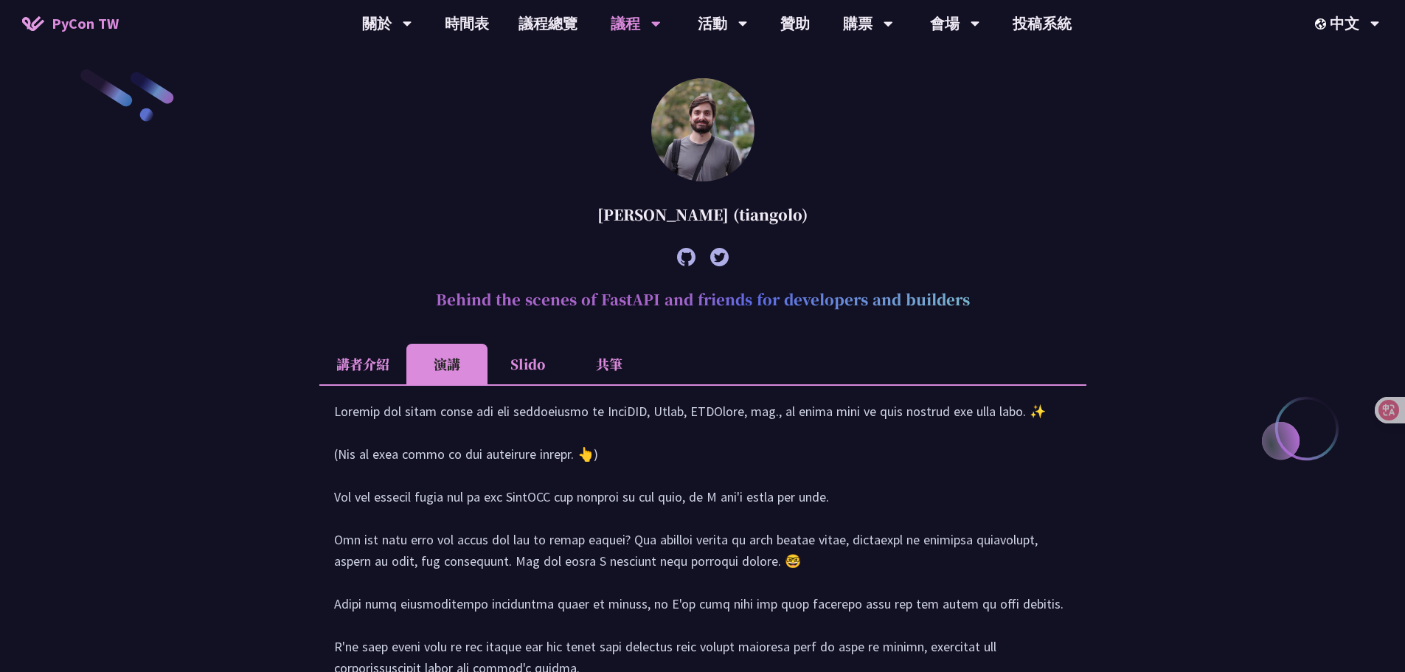
click at [404, 366] on li "講者介紹" at bounding box center [362, 364] width 87 height 41
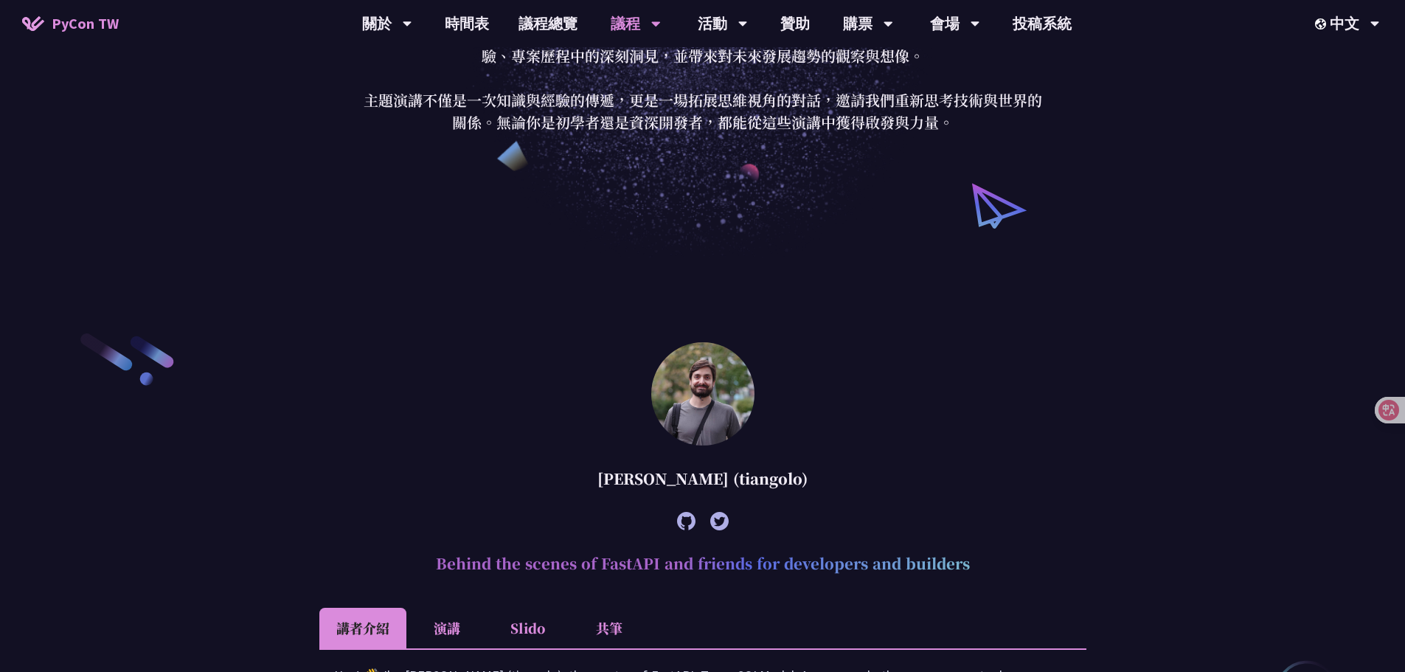
scroll to position [74, 0]
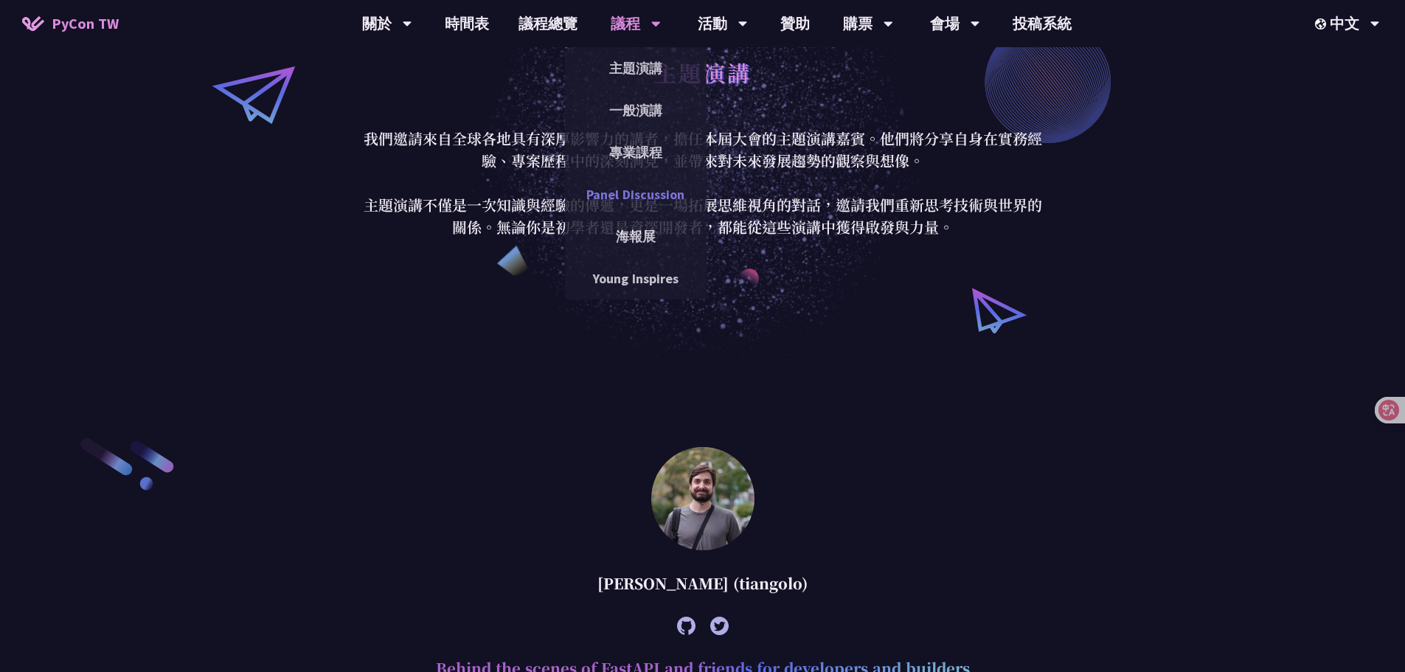
click at [655, 190] on link "Panel Discussion" at bounding box center [636, 194] width 142 height 35
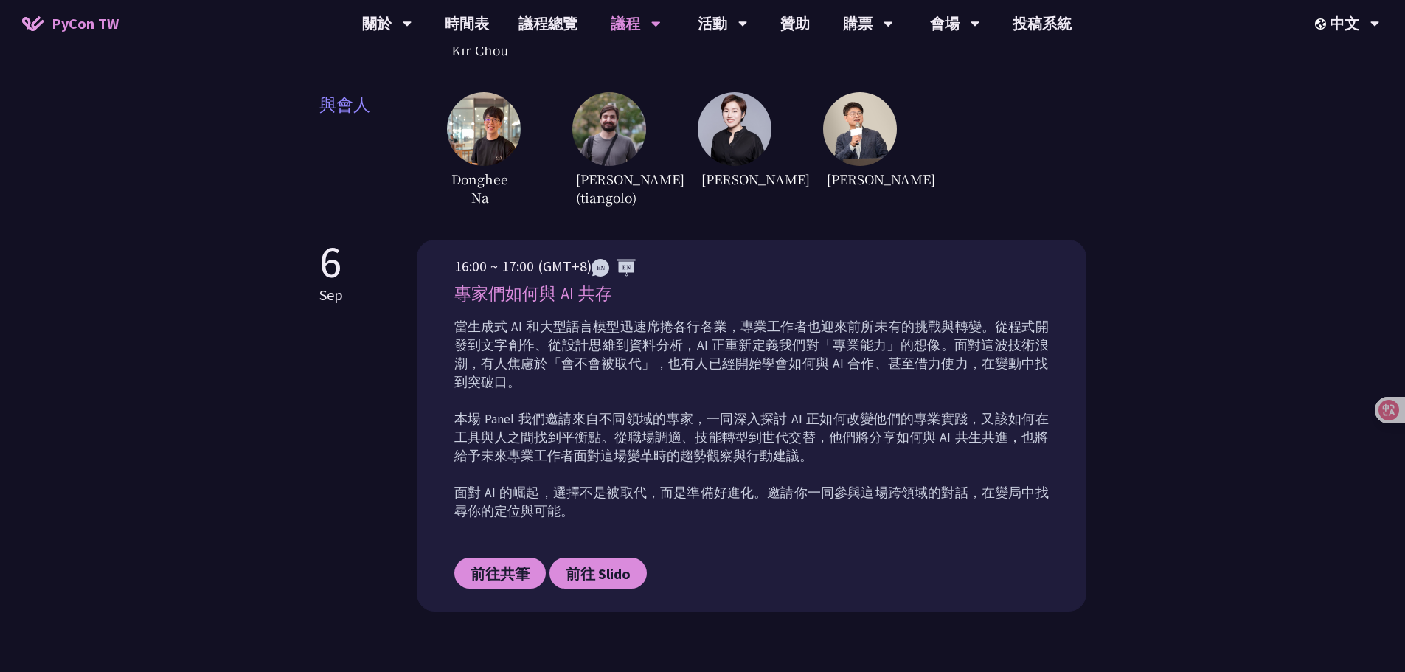
scroll to position [516, 0]
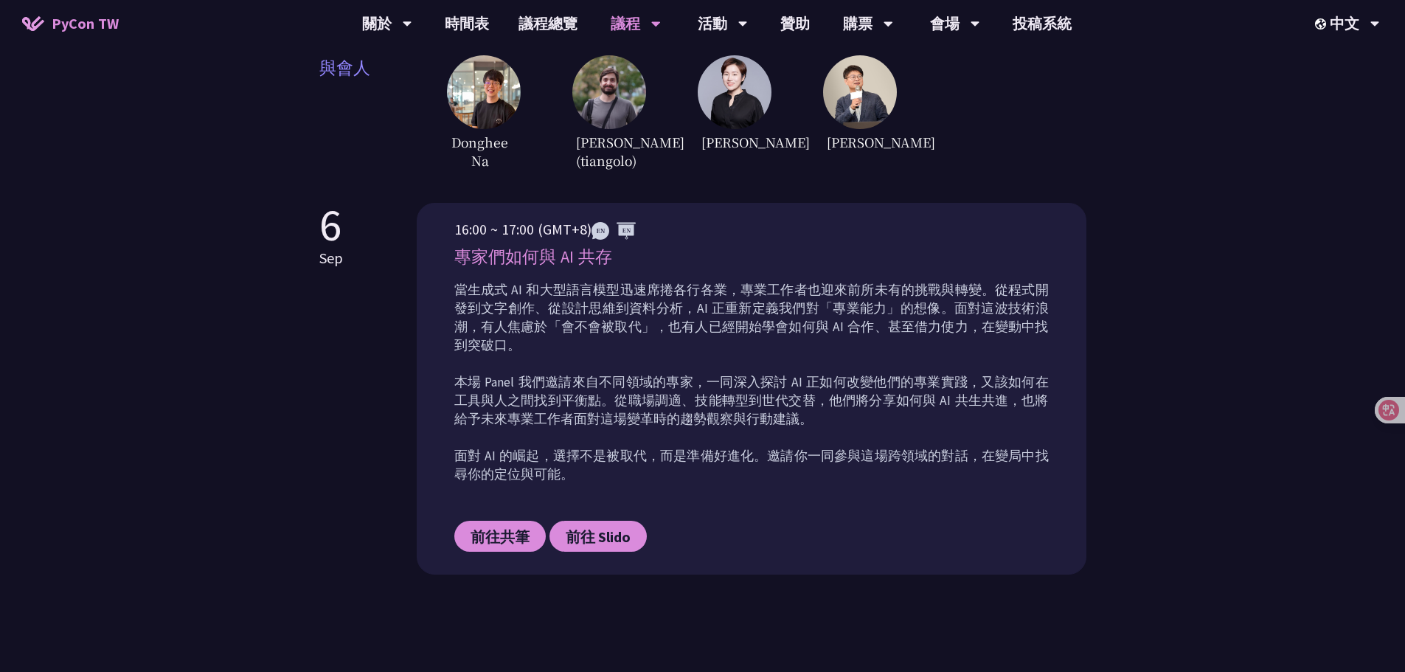
click at [356, 424] on div "[DATE] 16:00 ~ 17:00 (GMT+8) 專家們如何與 AI 共存 當生成式 AI 和大型語言模型迅速席捲各行各業，專業工作者也迎來前所未有的…" at bounding box center [702, 389] width 767 height 372
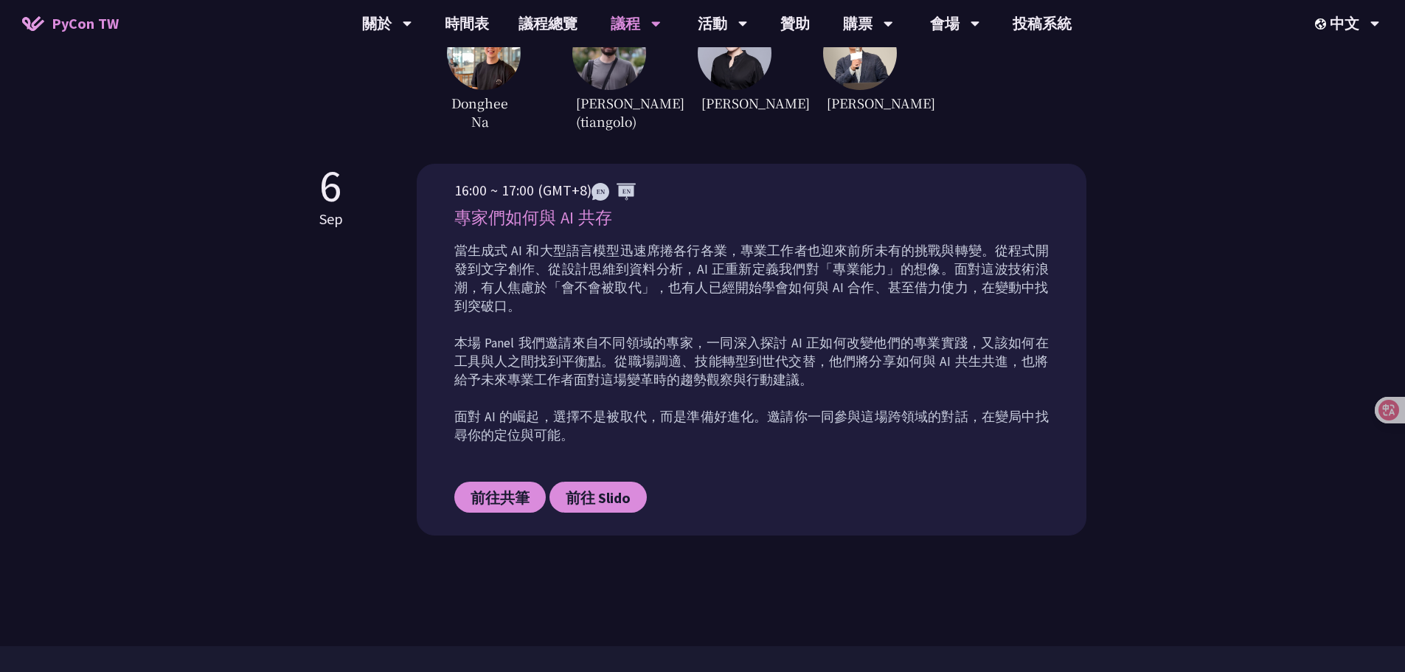
scroll to position [590, 0]
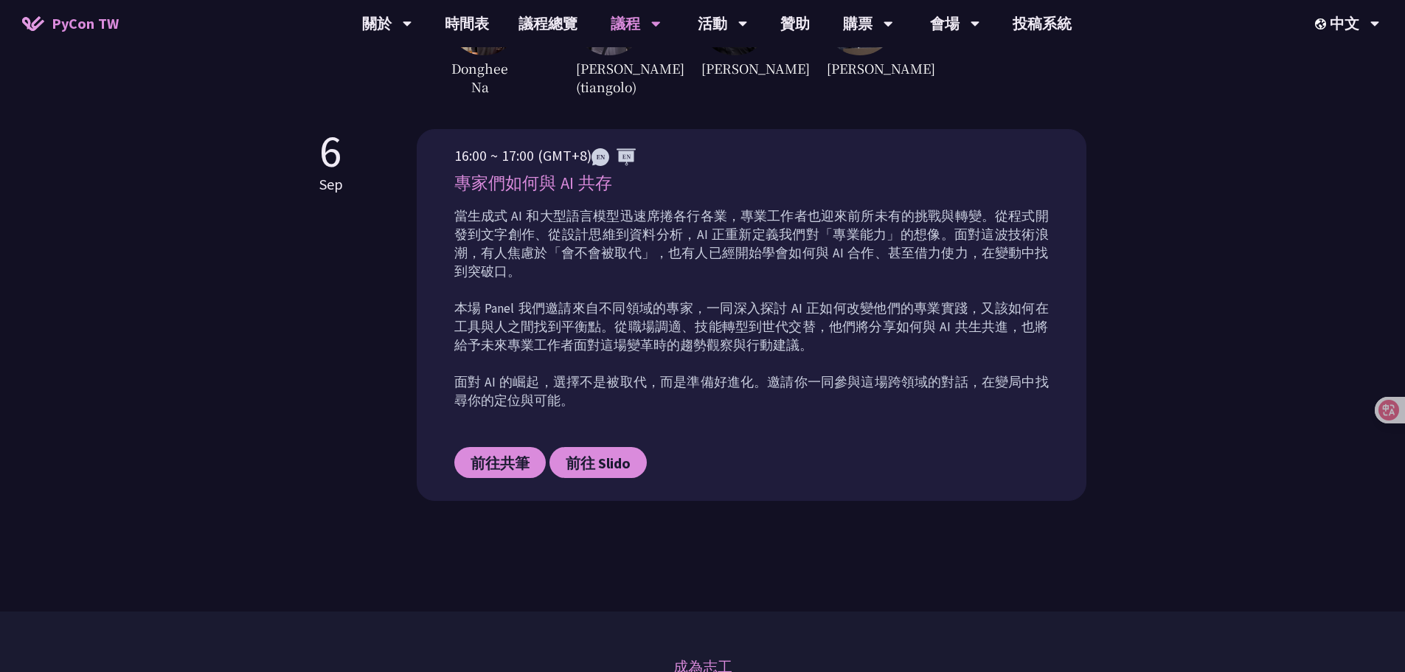
click at [350, 367] on div "[DATE] 16:00 ~ 17:00 (GMT+8) 專家們如何與 AI 共存 當生成式 AI 和大型語言模型迅速席捲各行各業，專業工作者也迎來前所未有的…" at bounding box center [702, 315] width 767 height 372
click at [501, 535] on div "Panel Discussion 自 [DATE]起，Panel Discussion 成為 PyCon Taiwan 年度活動的重要環節，透過講者們與主持人…" at bounding box center [702, 11] width 767 height 1202
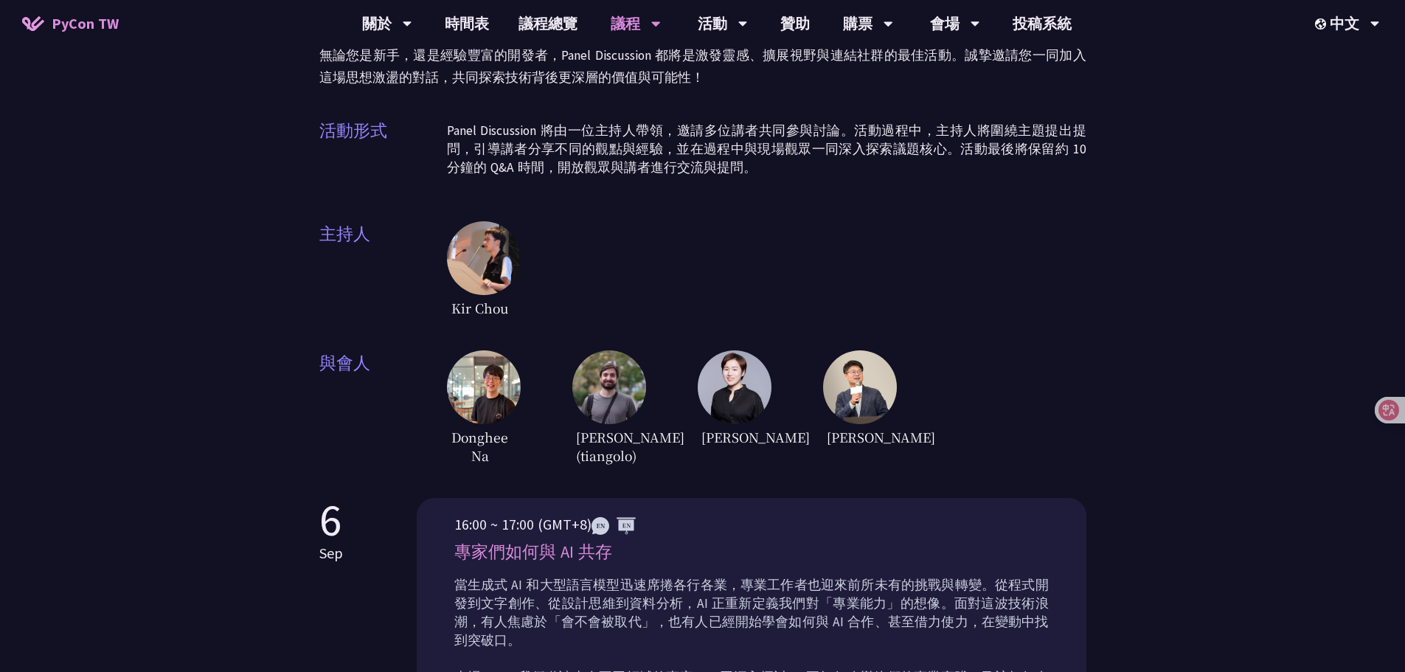
click at [649, 311] on div "Panel Discussion 自 [DATE]起，Panel Discussion 成為 PyCon Taiwan 年度活動的重要環節，透過講者們與主持人…" at bounding box center [702, 160] width 767 height 616
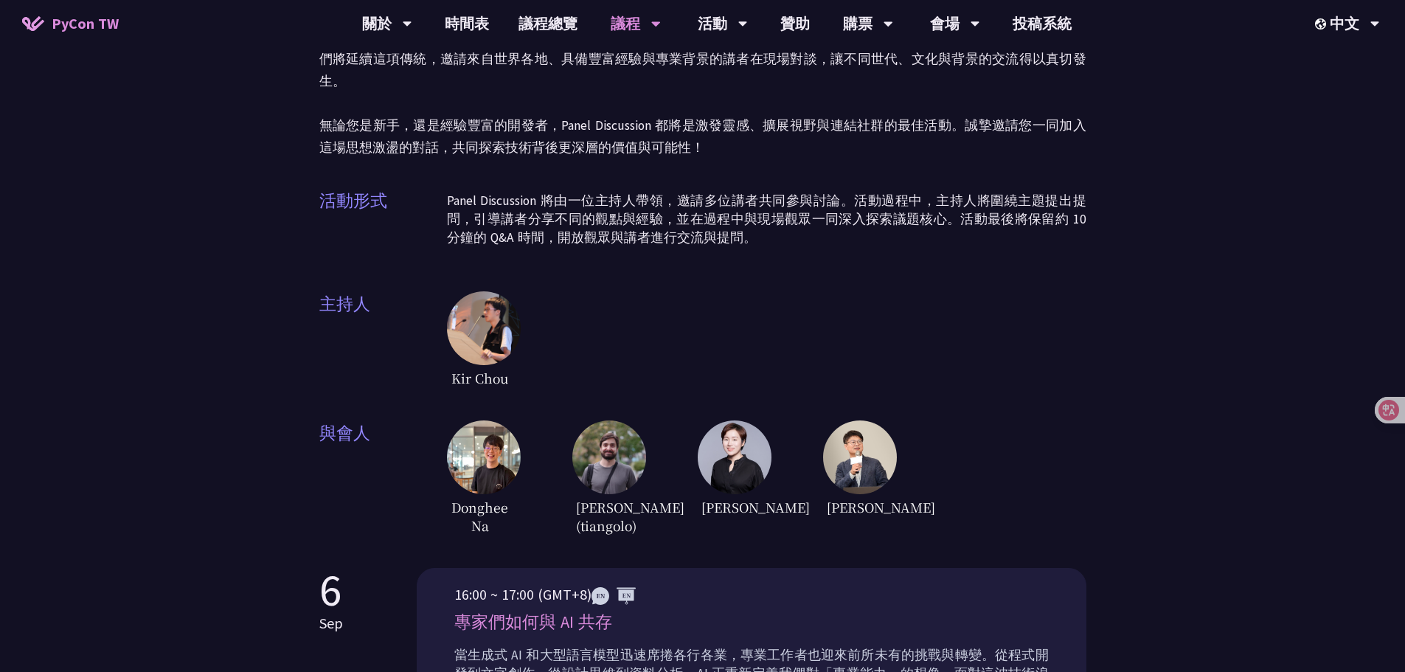
scroll to position [0, 0]
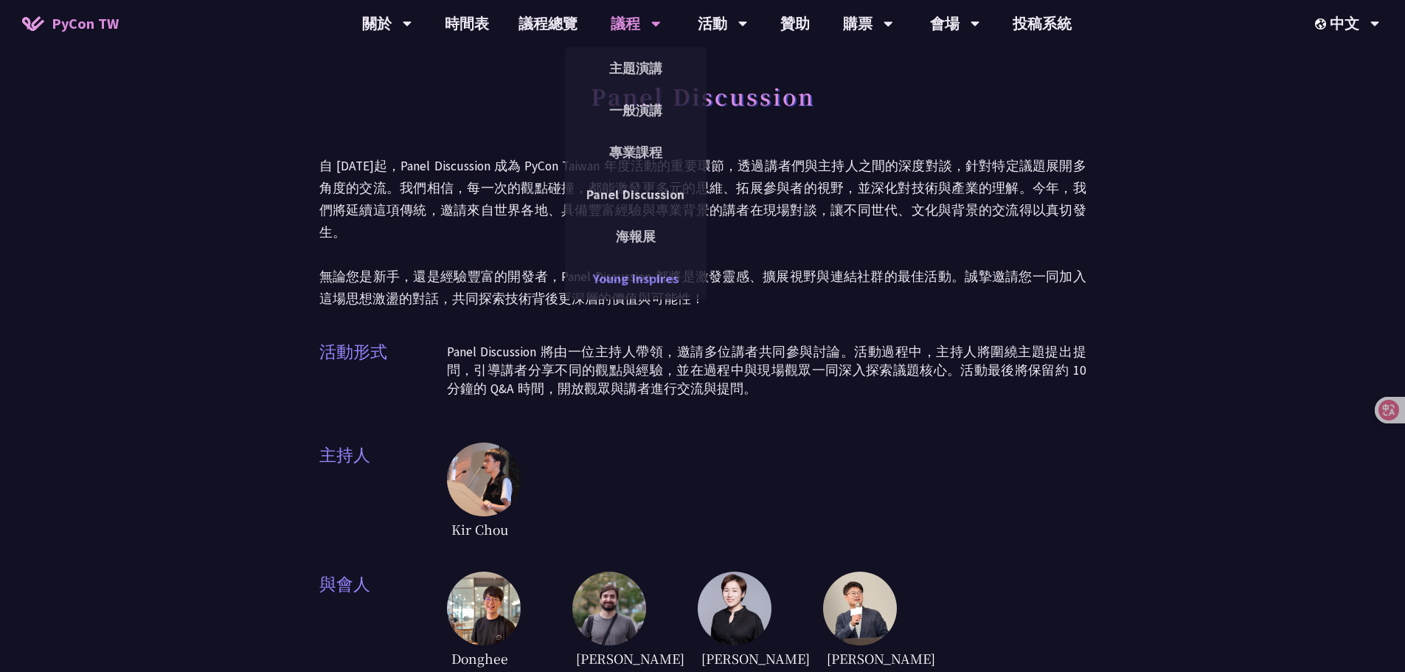
click at [649, 266] on link "Young Inspires" at bounding box center [636, 278] width 142 height 35
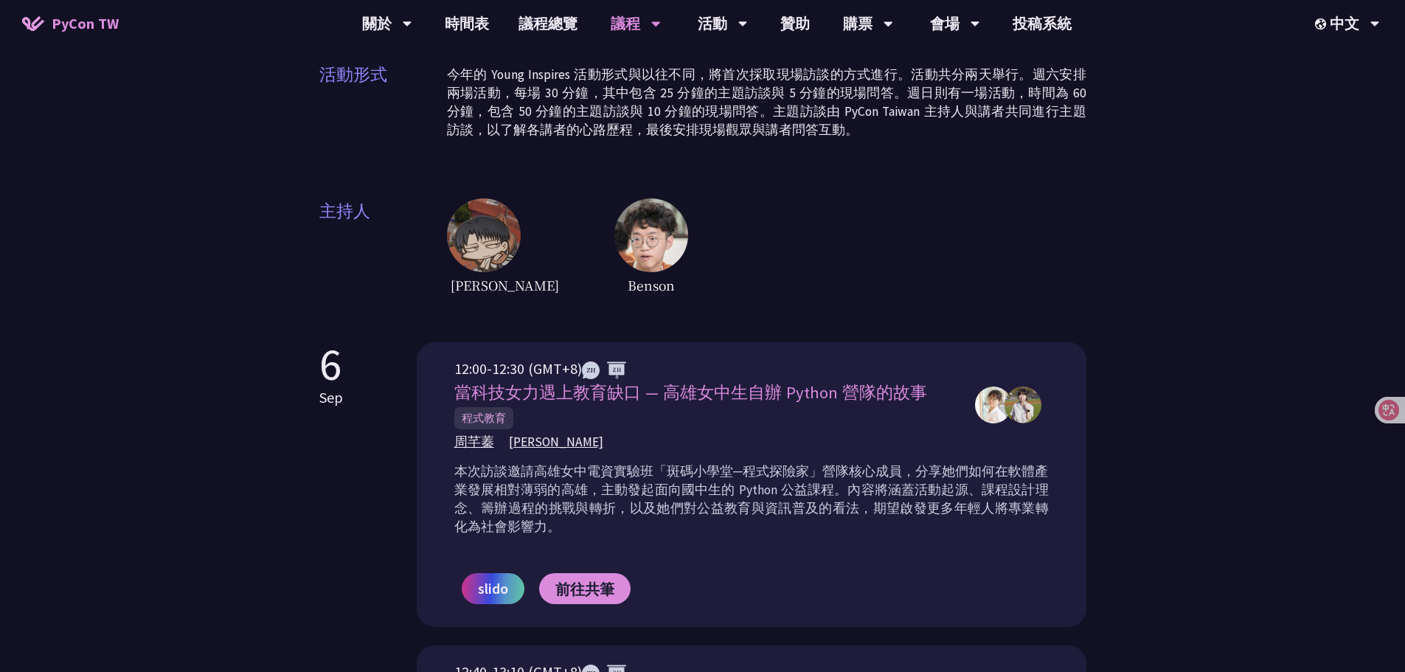
scroll to position [516, 0]
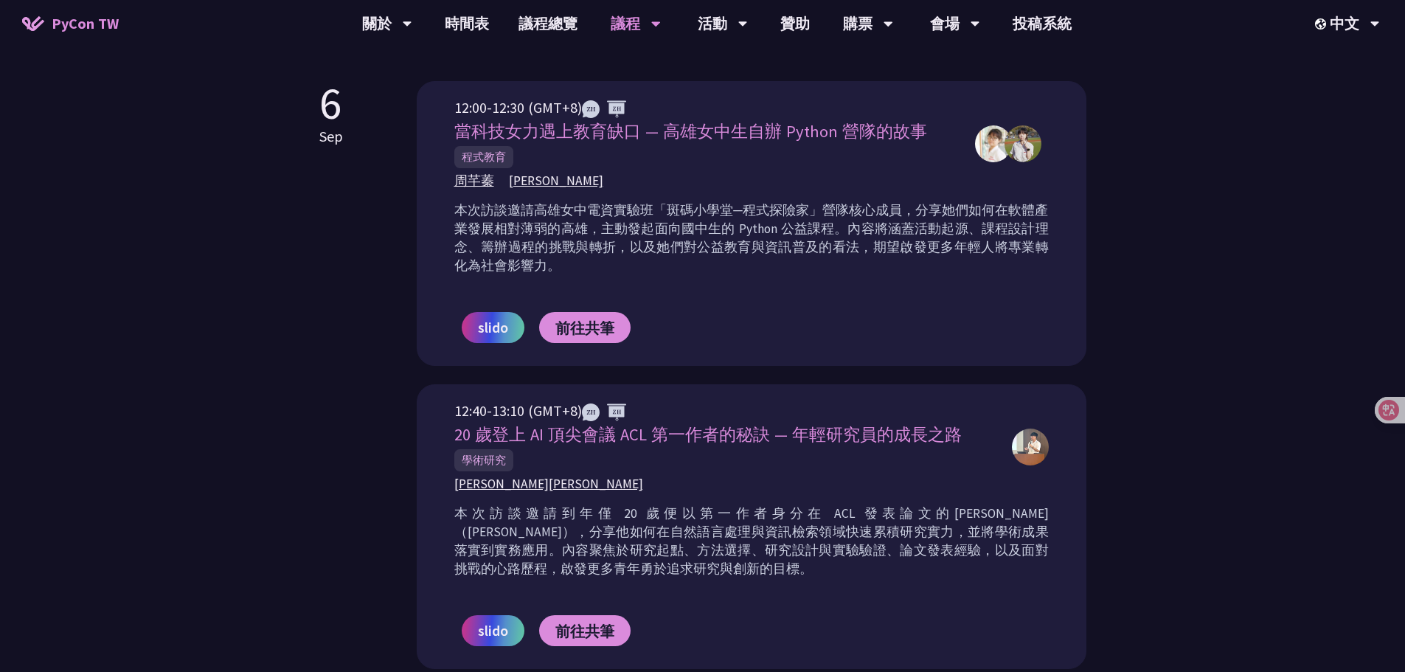
click at [713, 318] on div "slido 前往[GEOGRAPHIC_DATA]" at bounding box center [751, 327] width 595 height 75
